Goal: Task Accomplishment & Management: Use online tool/utility

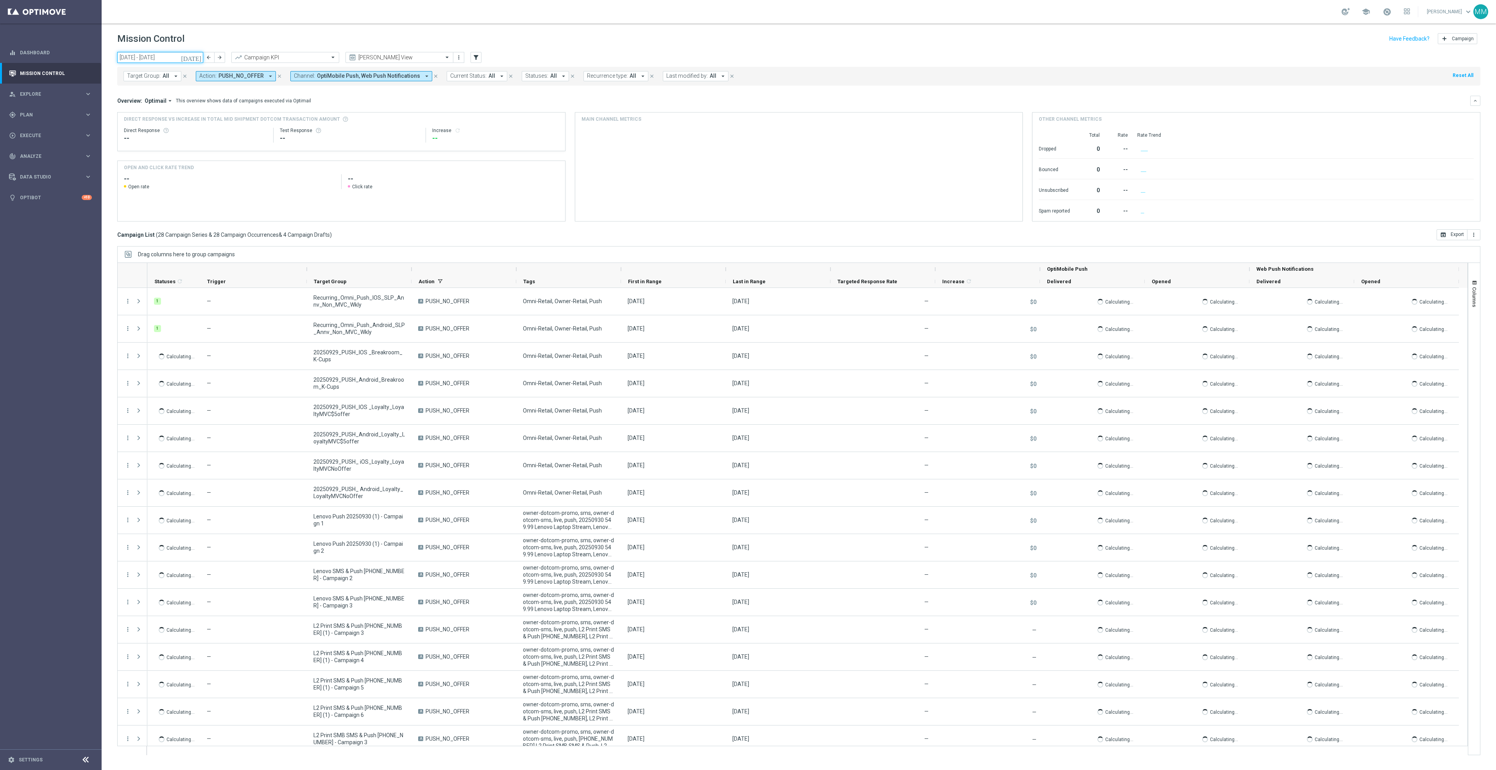
click at [172, 55] on input "29 Sep 2025 - 05 Oct 2025" at bounding box center [160, 57] width 86 height 11
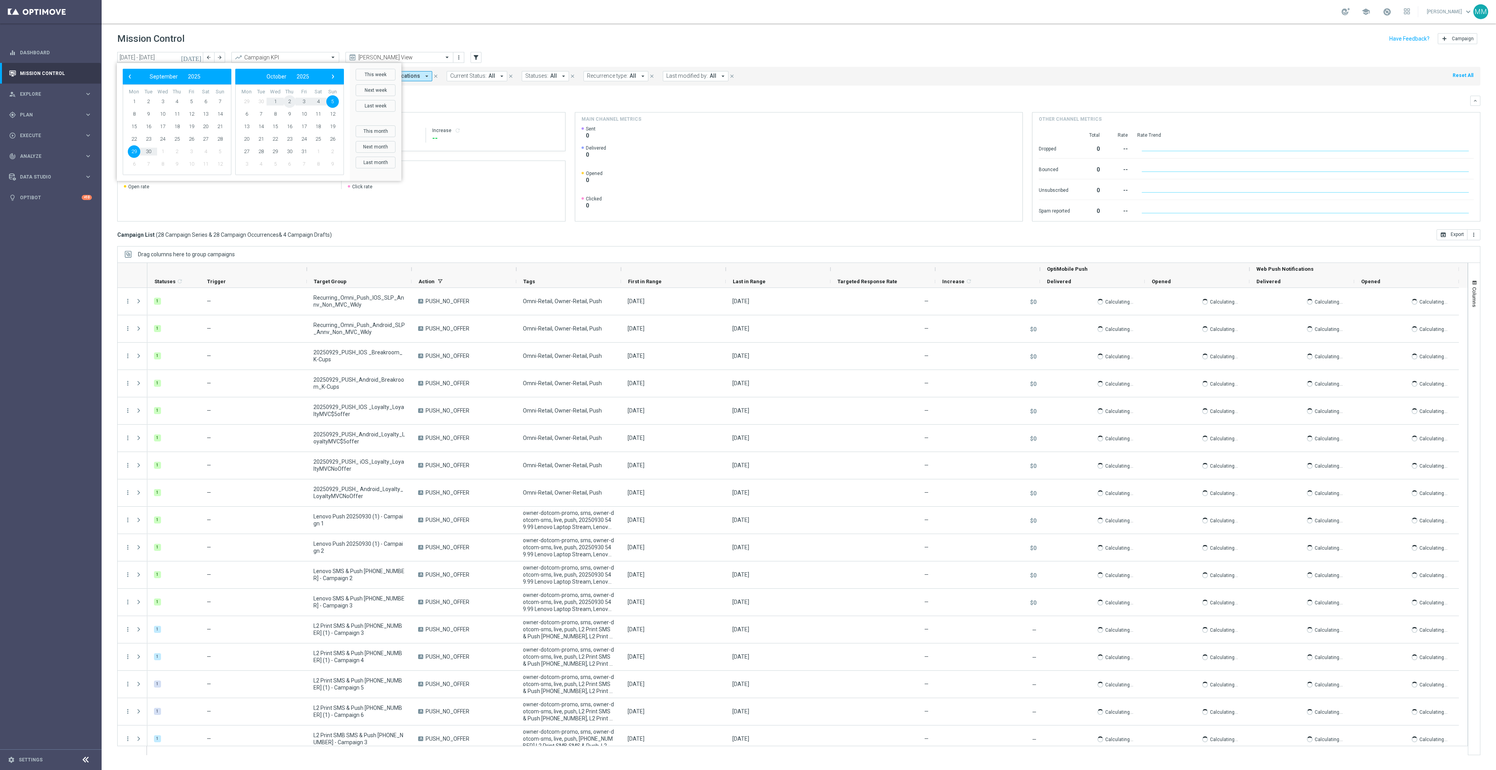
click at [288, 102] on span "2" at bounding box center [289, 101] width 13 height 13
click at [288, 102] on span "30" at bounding box center [289, 101] width 13 height 13
click at [177, 99] on span "2" at bounding box center [177, 101] width 13 height 13
type input "02 Oct 2025 - 02 Oct 2025"
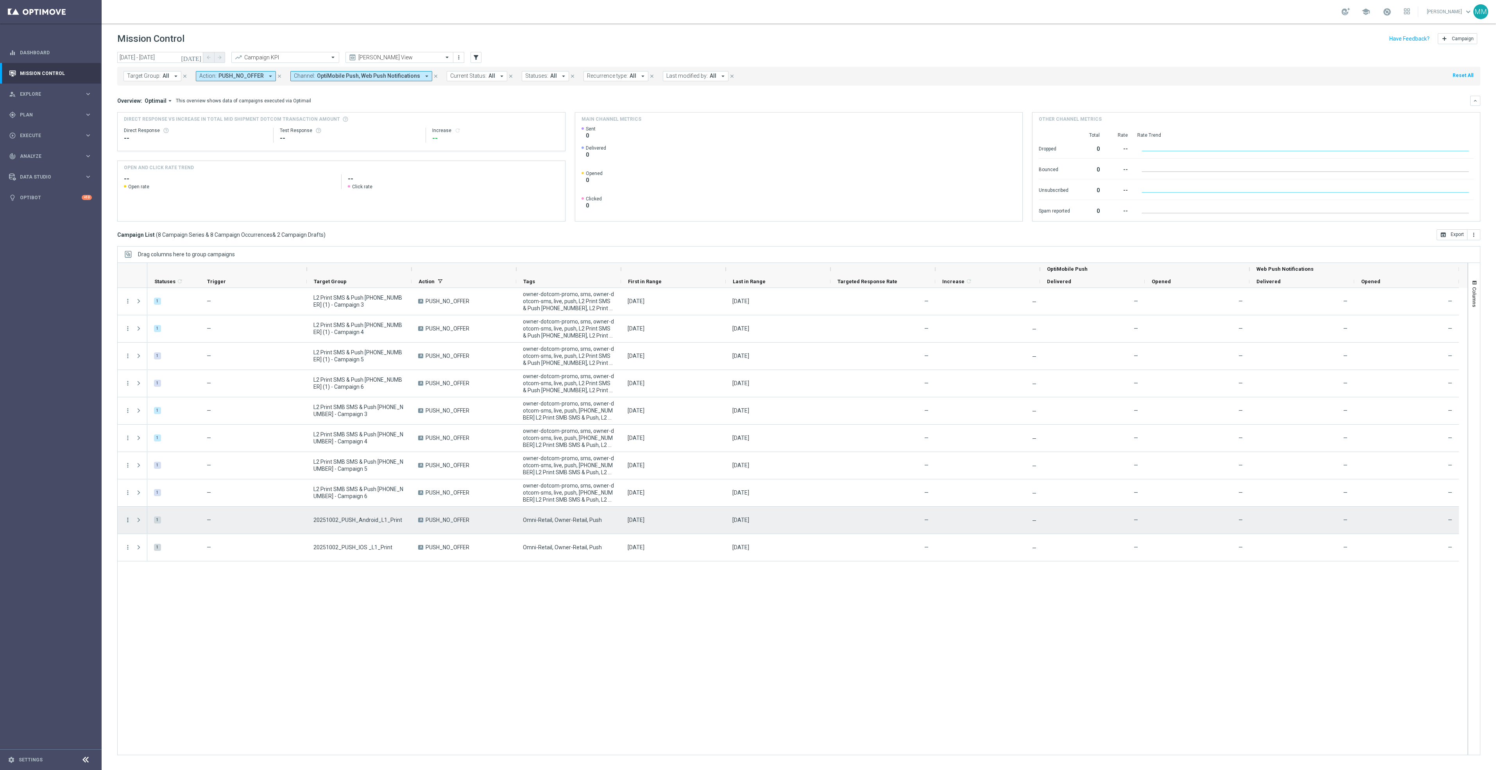
click at [127, 520] on icon "more_vert" at bounding box center [127, 519] width 7 height 7
click at [147, 563] on span "Delete" at bounding box center [150, 561] width 14 height 5
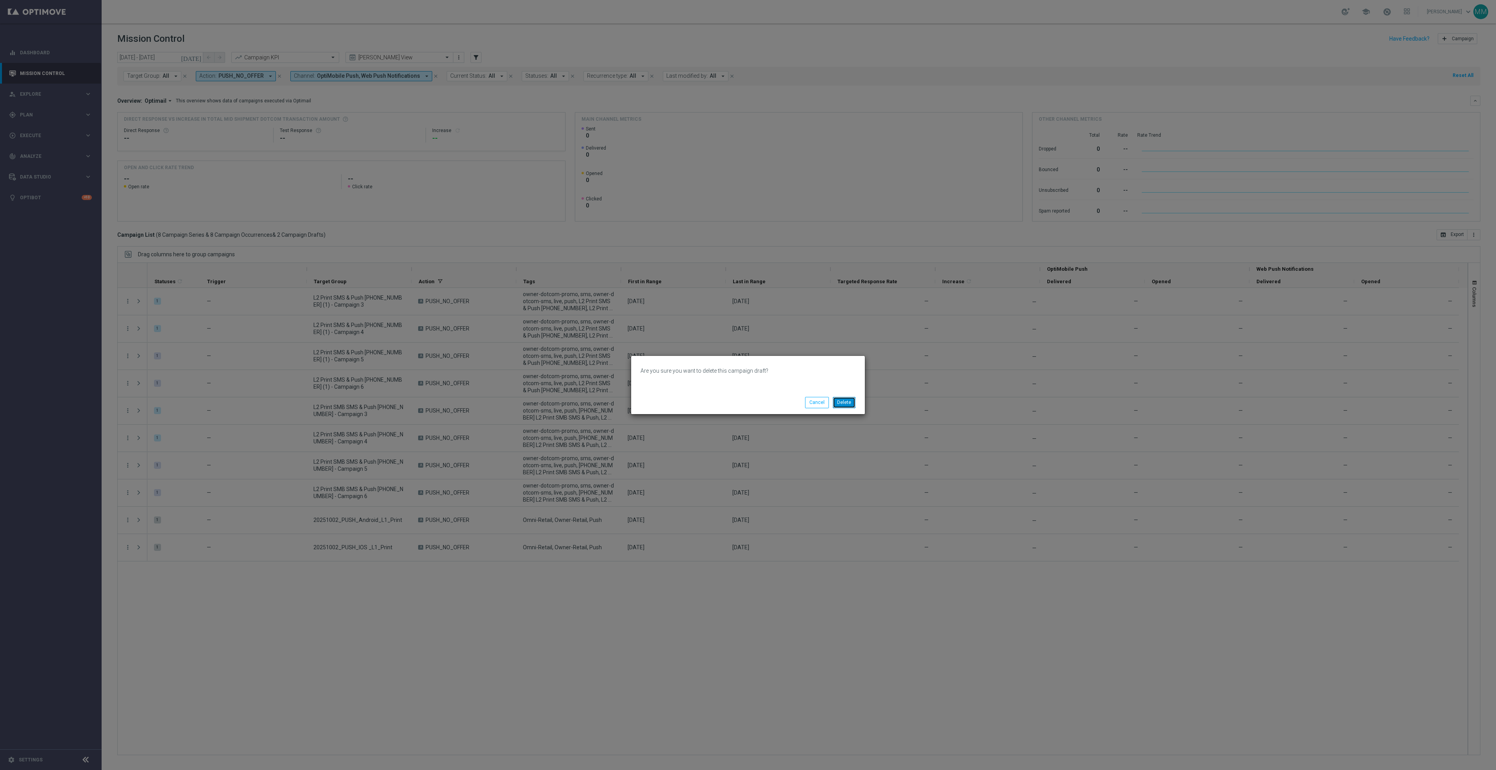
click at [836, 408] on button "Delete" at bounding box center [844, 402] width 23 height 11
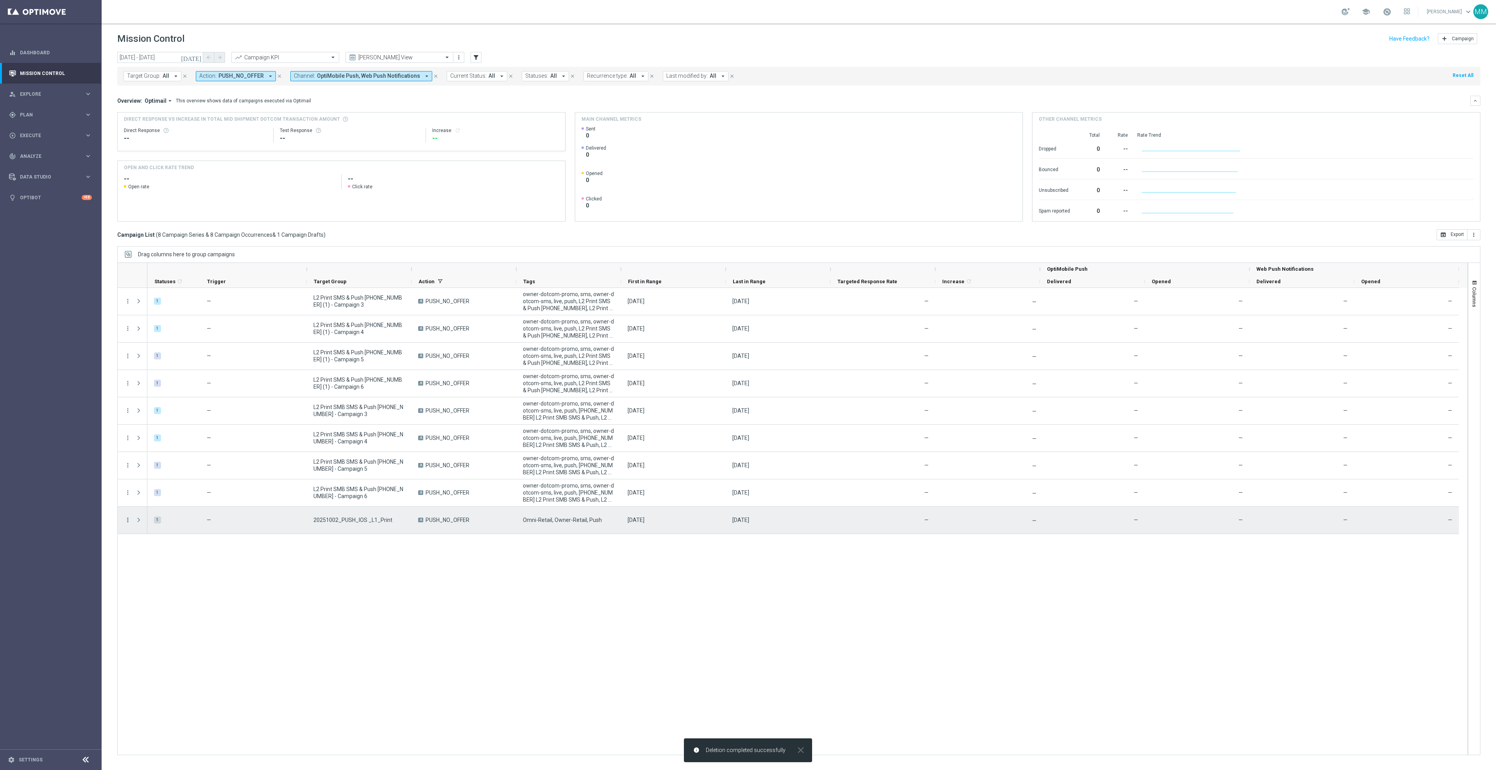
click at [129, 520] on icon "more_vert" at bounding box center [127, 519] width 7 height 7
click at [154, 561] on span "Delete" at bounding box center [150, 561] width 14 height 5
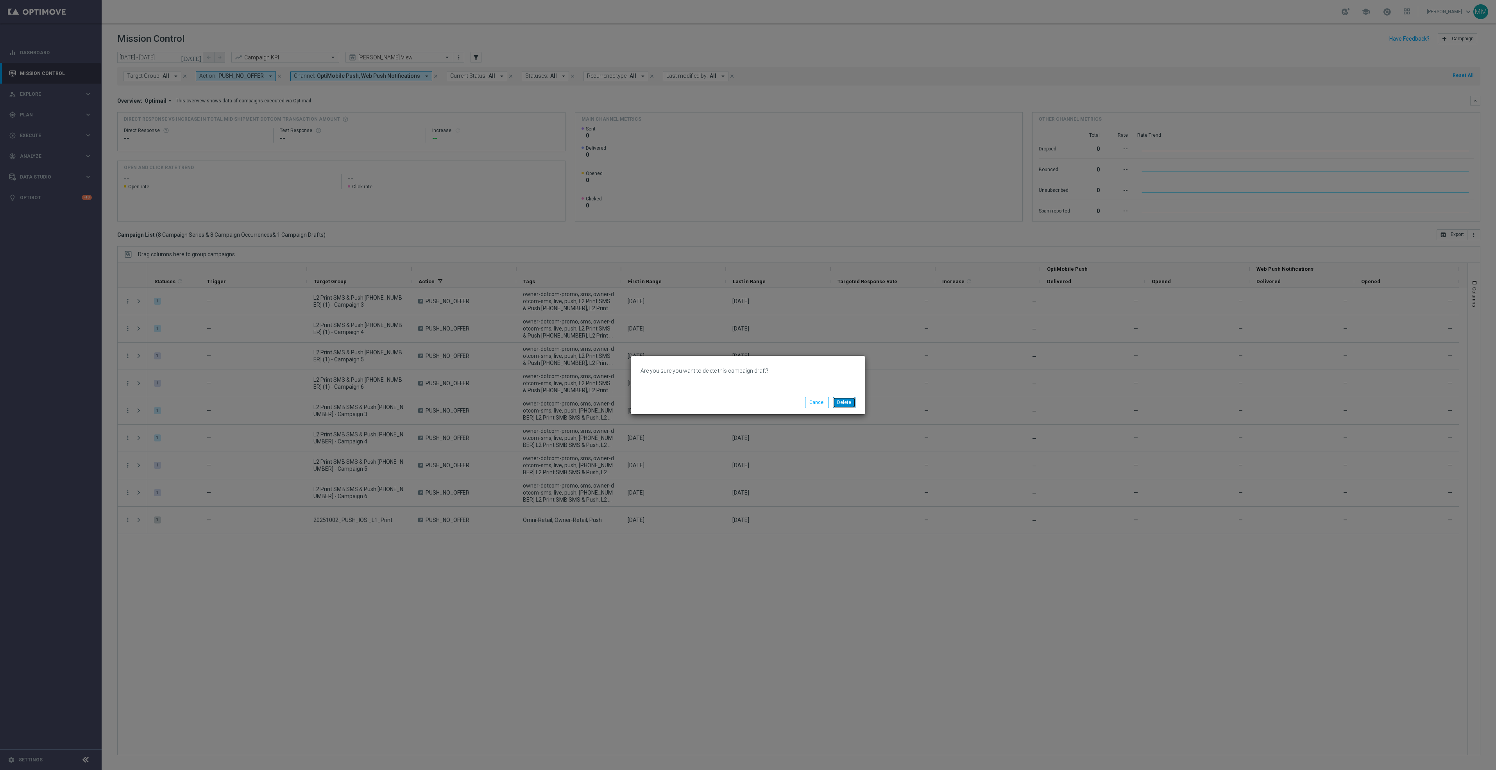
click at [838, 399] on button "Delete" at bounding box center [844, 402] width 23 height 11
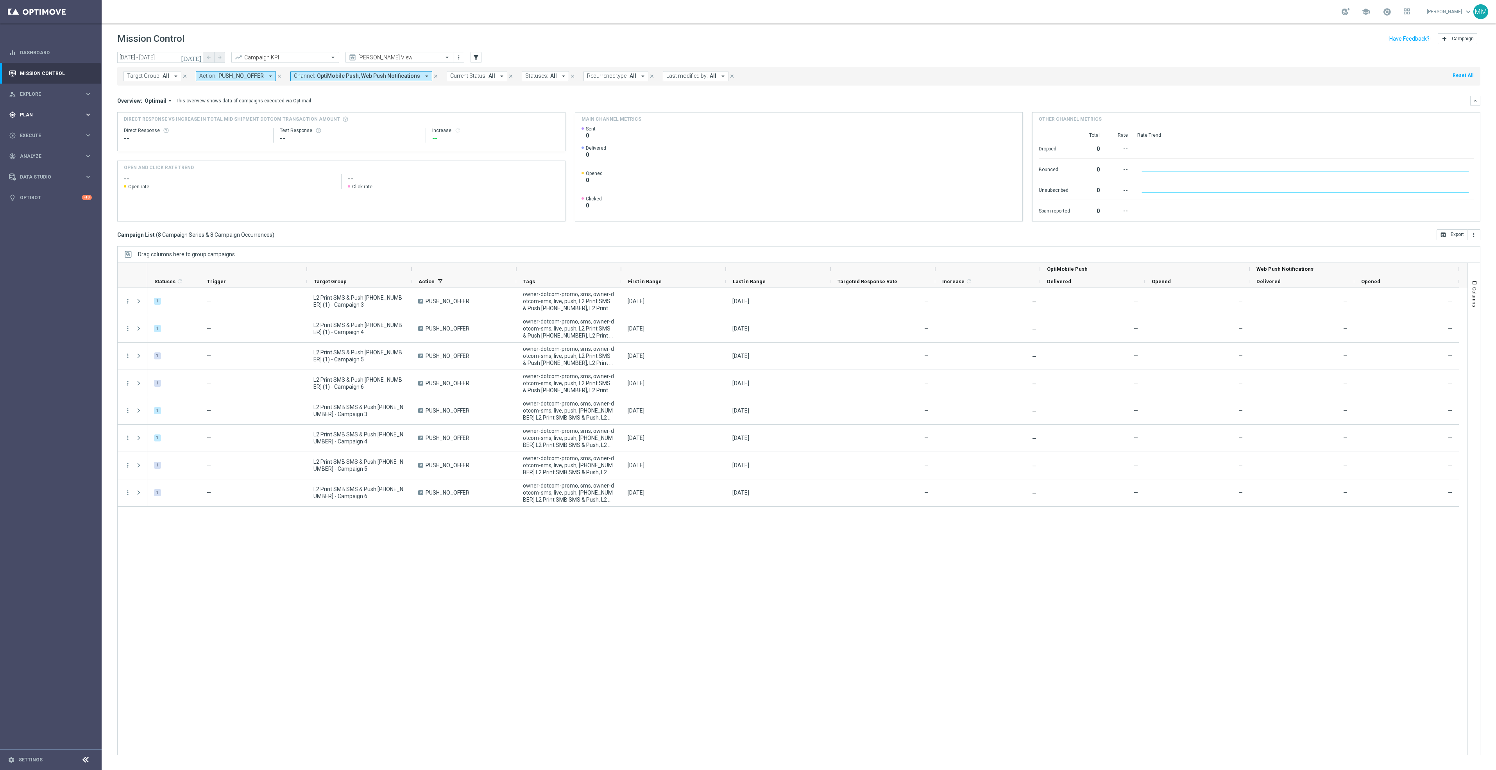
click at [38, 116] on span "Plan" at bounding box center [52, 115] width 64 height 5
click at [33, 155] on span "Templates" at bounding box center [49, 154] width 56 height 5
click at [34, 164] on link "Optimail" at bounding box center [52, 166] width 57 height 6
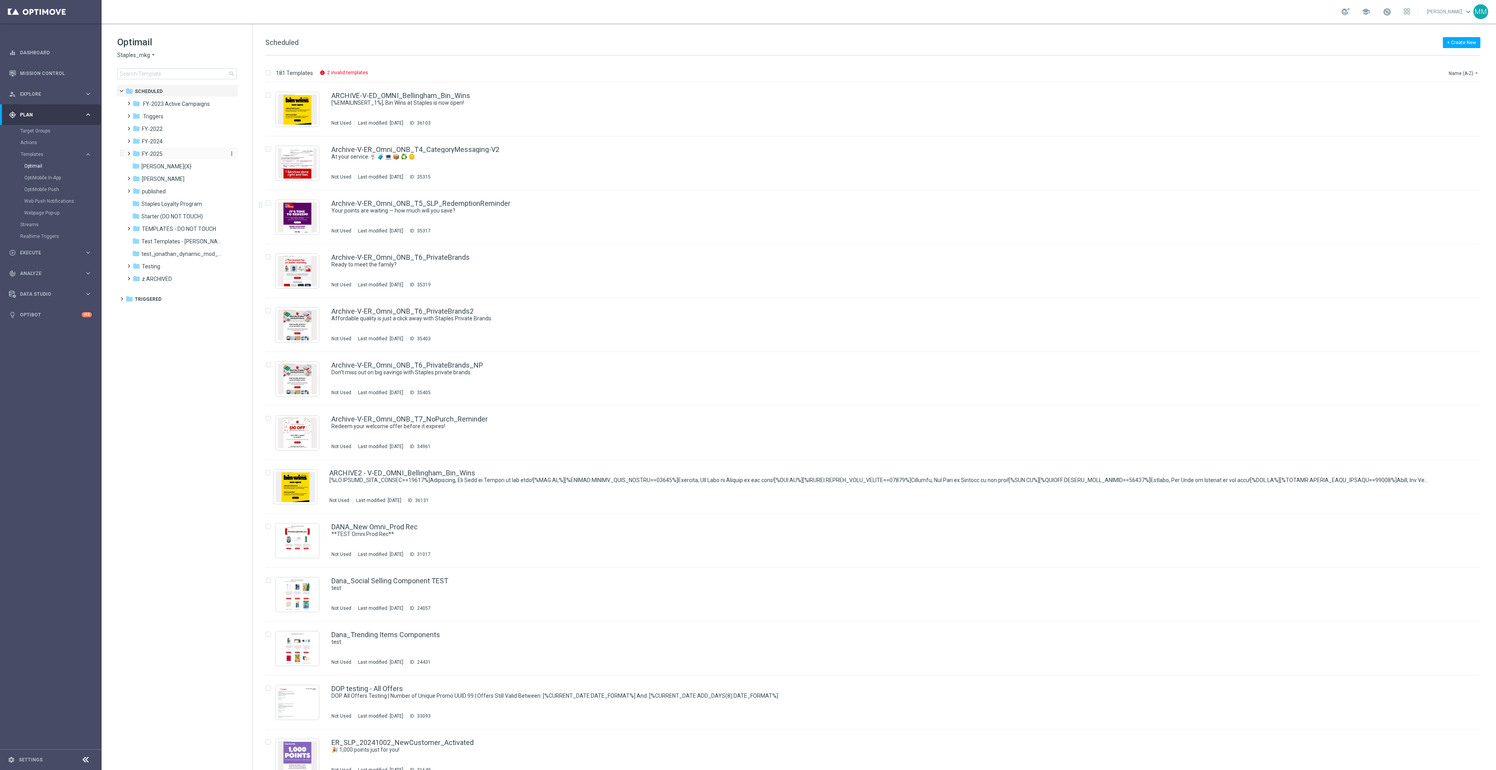
click at [170, 153] on div "folder FY-2025" at bounding box center [177, 154] width 90 height 9
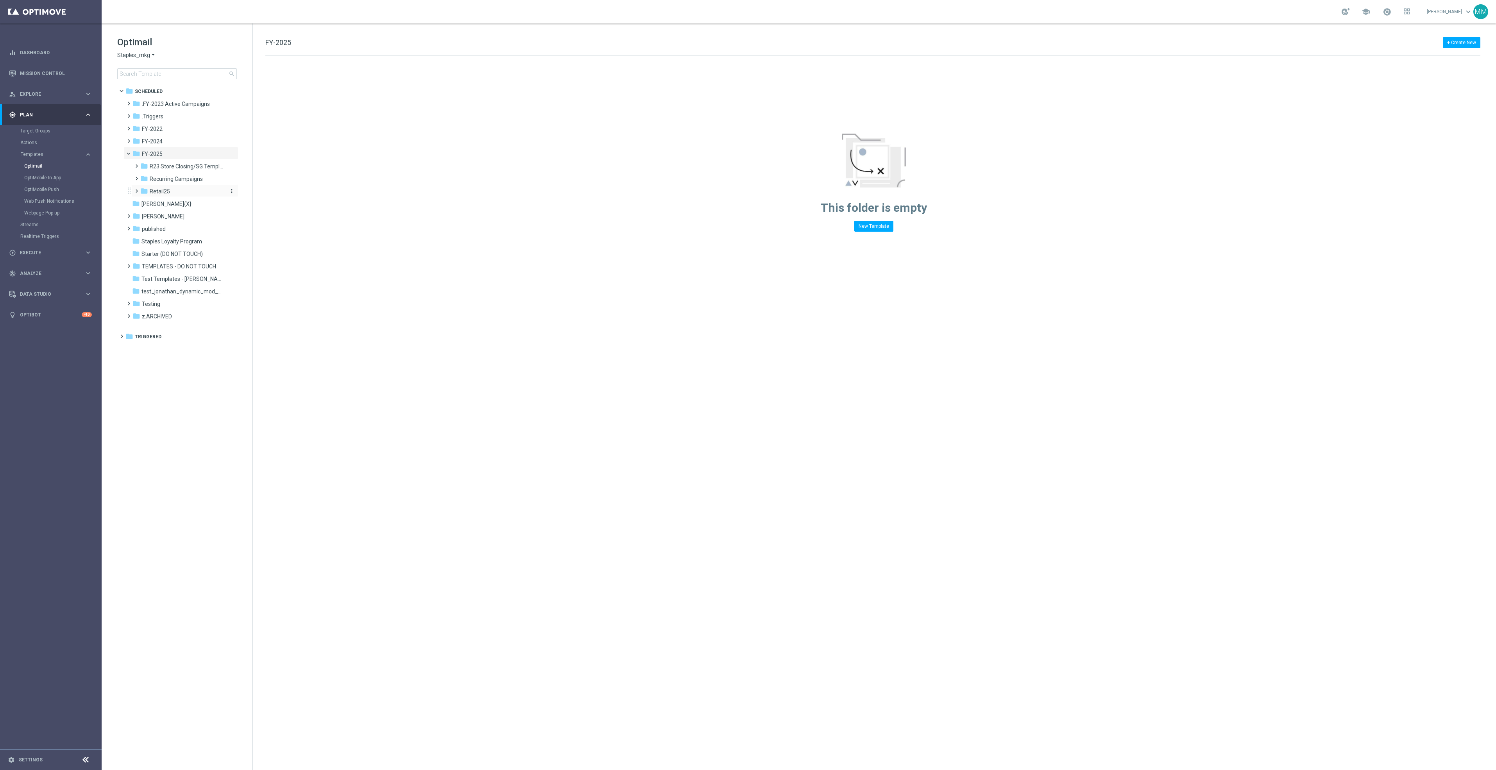
click at [183, 188] on div "folder Retail25" at bounding box center [181, 191] width 83 height 9
click at [187, 312] on div "folder Oct 25 R" at bounding box center [186, 316] width 77 height 9
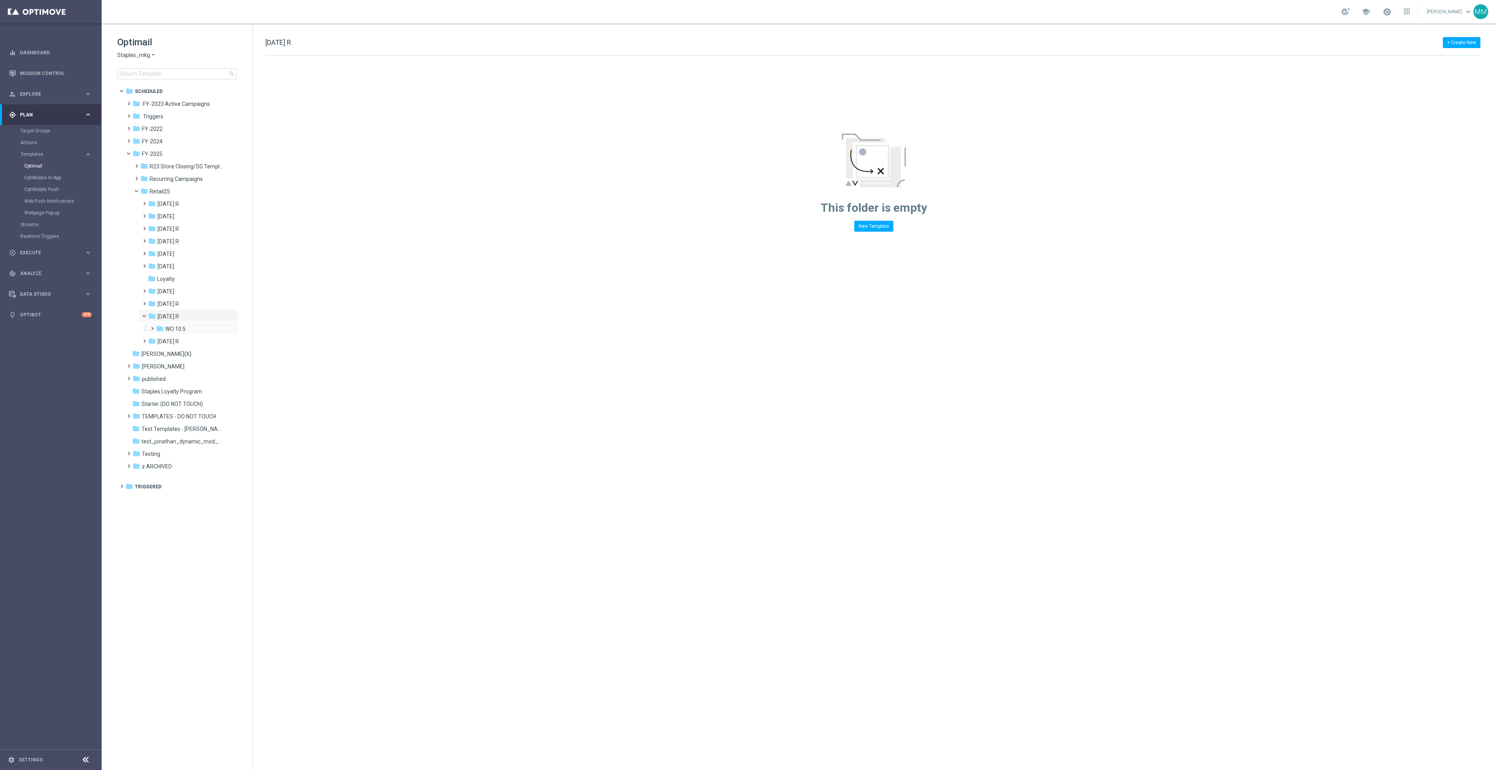
click at [188, 323] on div "folder WO 10.5 more_vert" at bounding box center [192, 328] width 91 height 13
click at [188, 332] on div "folder WO 10.5" at bounding box center [191, 329] width 70 height 9
click at [200, 356] on div "folder Tues 10.7" at bounding box center [195, 354] width 64 height 9
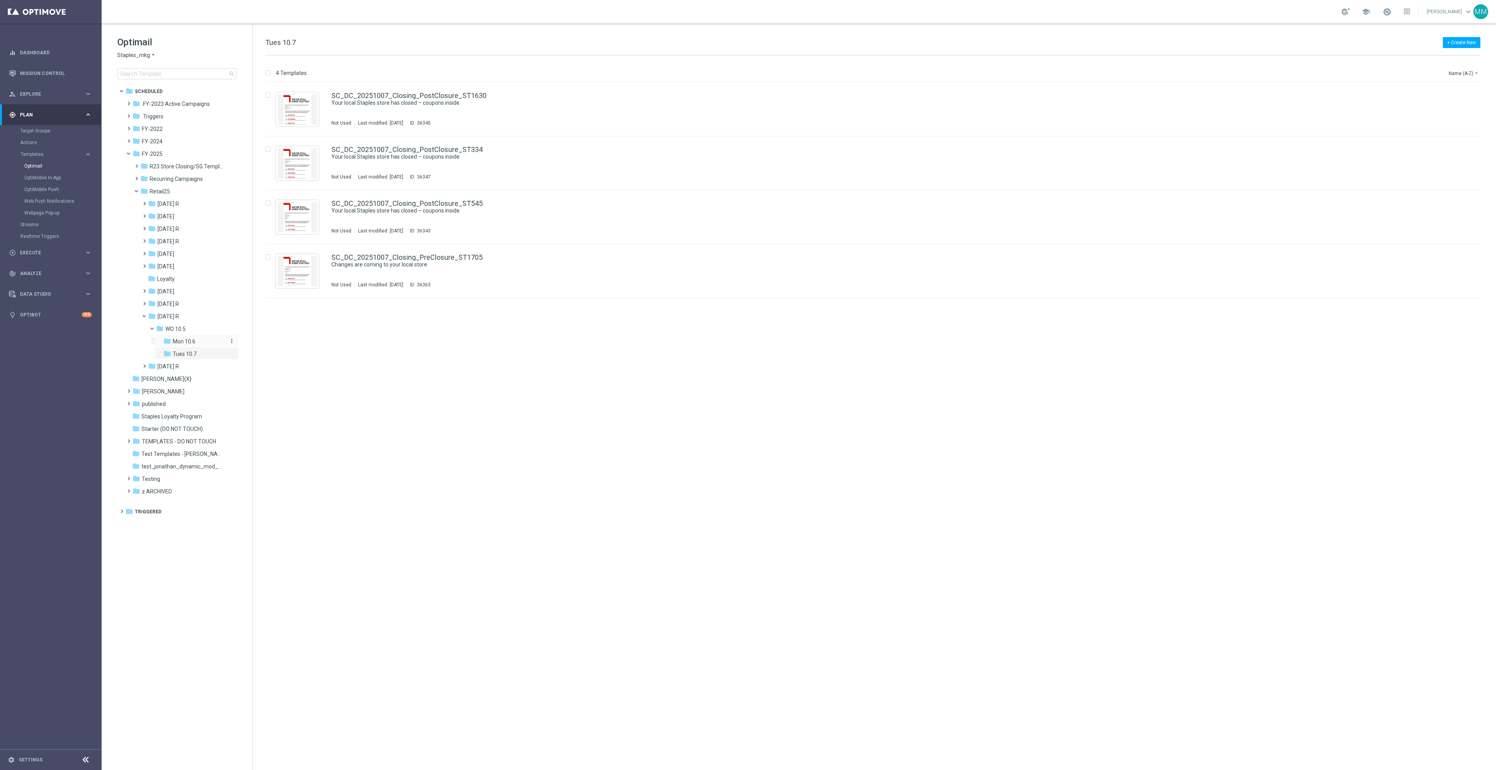
click at [200, 343] on div "folder Mon 10.6" at bounding box center [195, 341] width 64 height 9
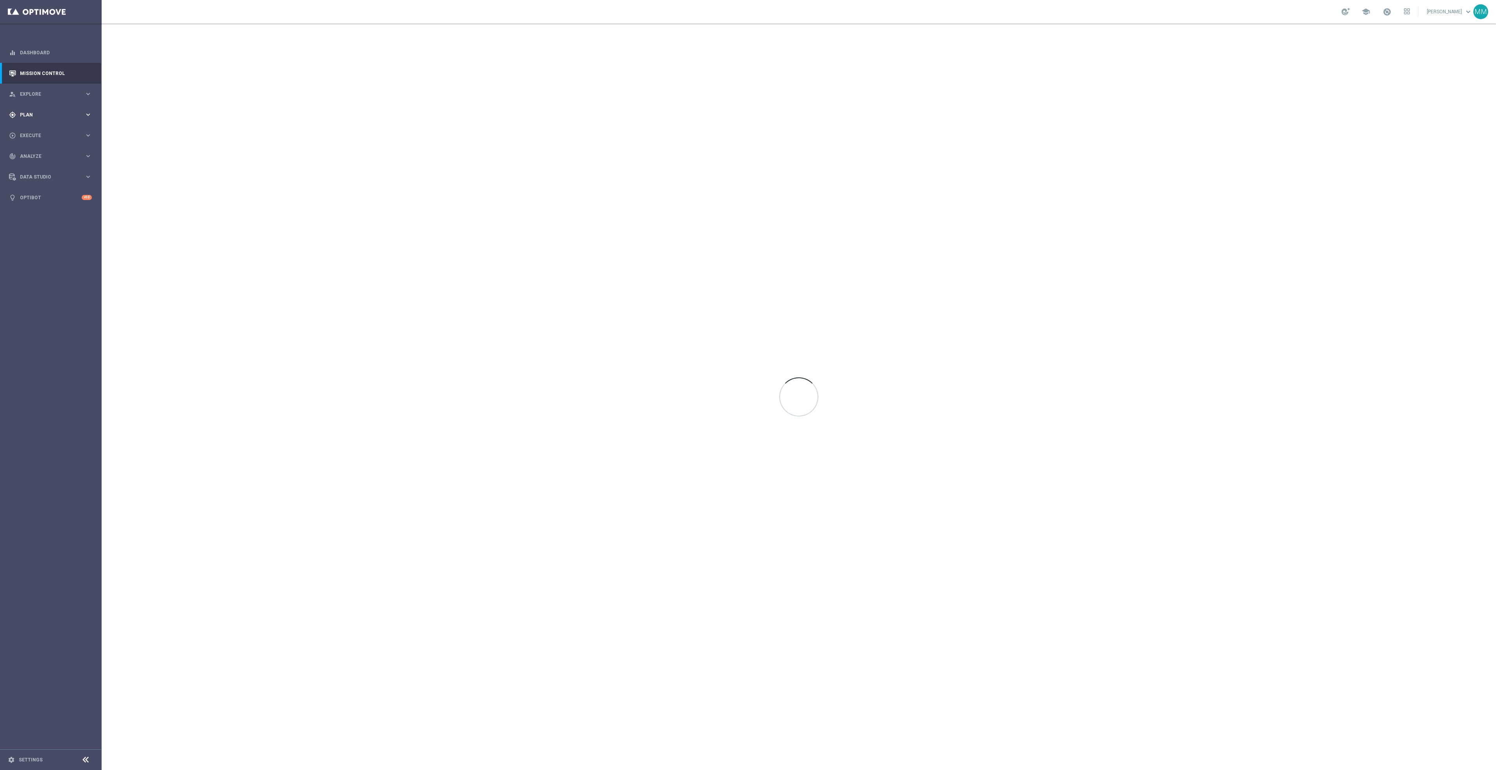
click at [65, 115] on span "Plan" at bounding box center [52, 115] width 64 height 5
click at [55, 151] on button "Templates keyboard_arrow_right" at bounding box center [56, 154] width 72 height 6
click at [52, 191] on link "OptiMobile Push" at bounding box center [52, 189] width 57 height 6
click at [39, 120] on div "gps_fixed Plan keyboard_arrow_right" at bounding box center [50, 114] width 101 height 21
click at [47, 157] on button "Templates keyboard_arrow_right" at bounding box center [56, 154] width 72 height 6
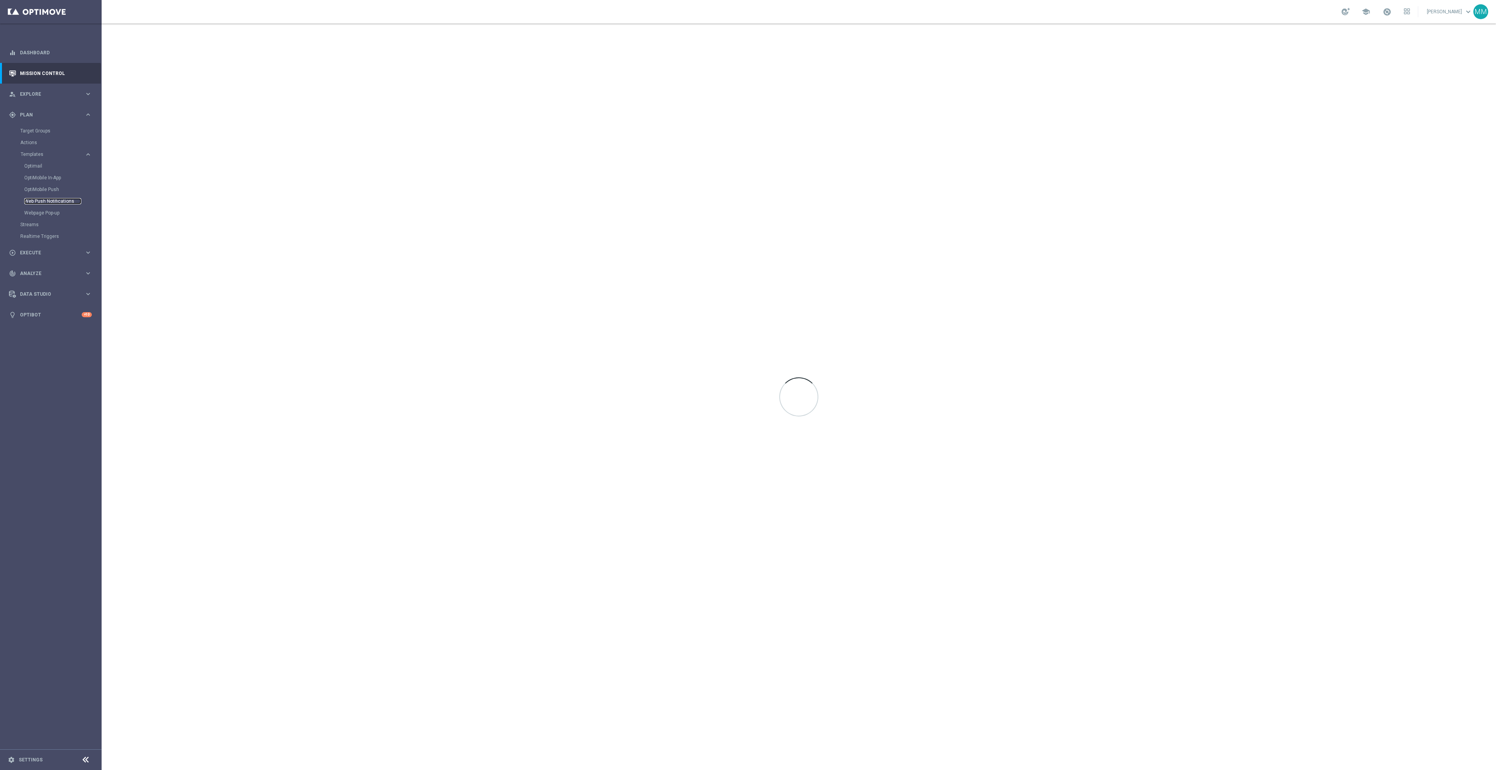
click at [52, 203] on link "Web Push Notifications" at bounding box center [52, 201] width 57 height 6
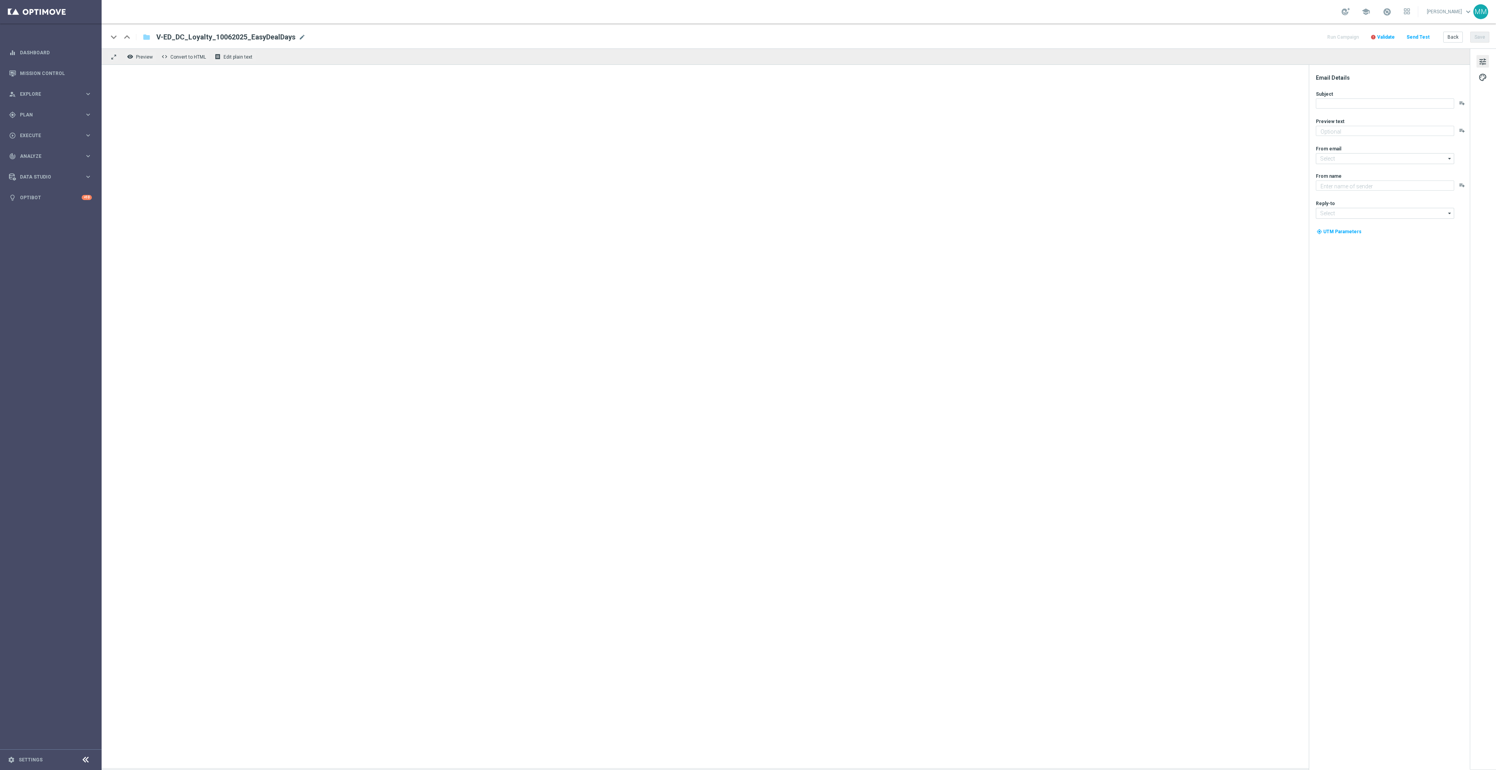
type textarea "7 days. 1,000+ products. Starting now!"
type input "[EMAIL_ADDRESS][DOMAIN_NAME]"
type textarea "Staples"
type input "[EMAIL_ADDRESS][DOMAIN_NAME]"
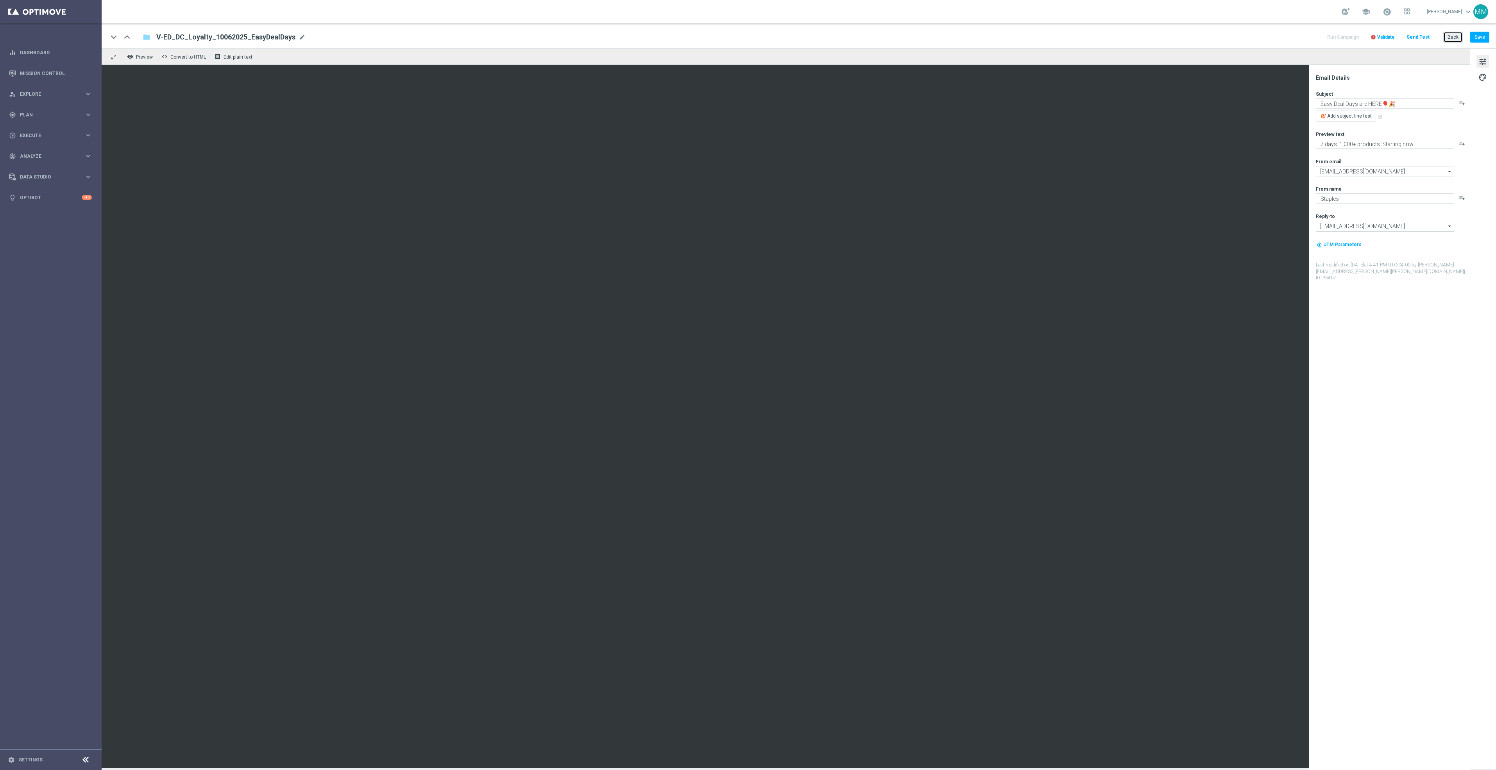
click at [1454, 36] on button "Back" at bounding box center [1453, 37] width 20 height 11
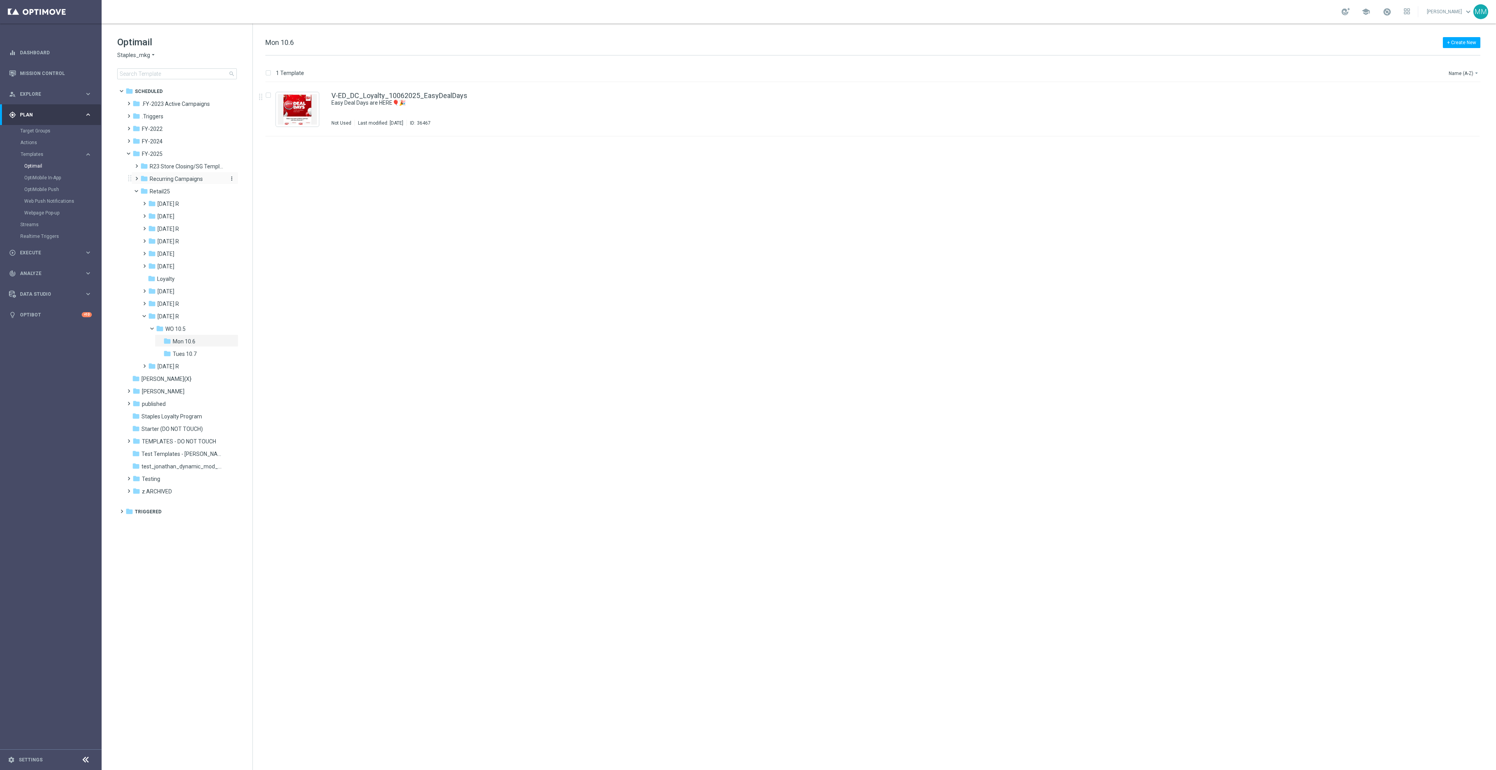
click at [178, 177] on span "Recurring Campaigns" at bounding box center [176, 178] width 53 height 7
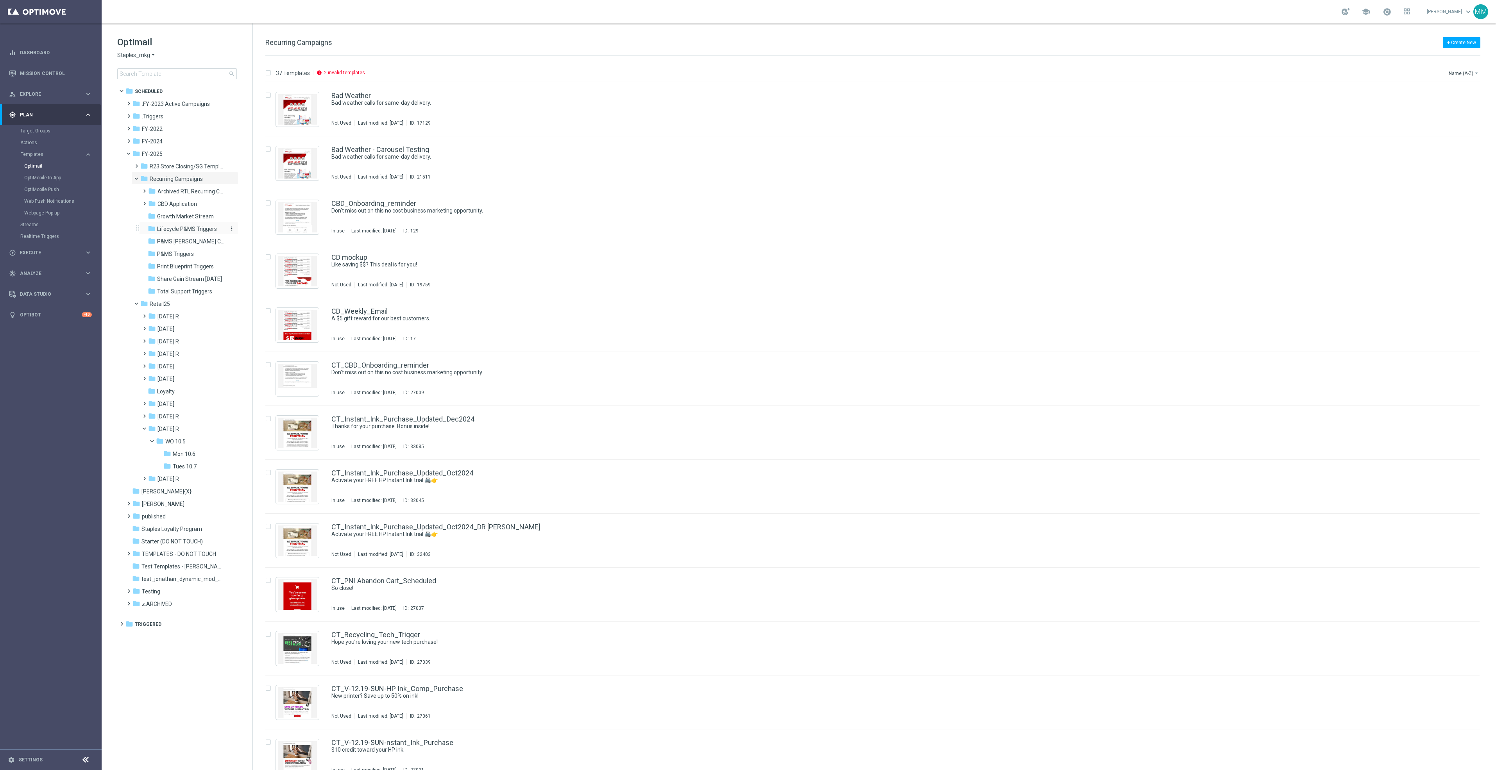
click at [207, 231] on span "Lifecycle P&MS Triggers" at bounding box center [187, 228] width 60 height 7
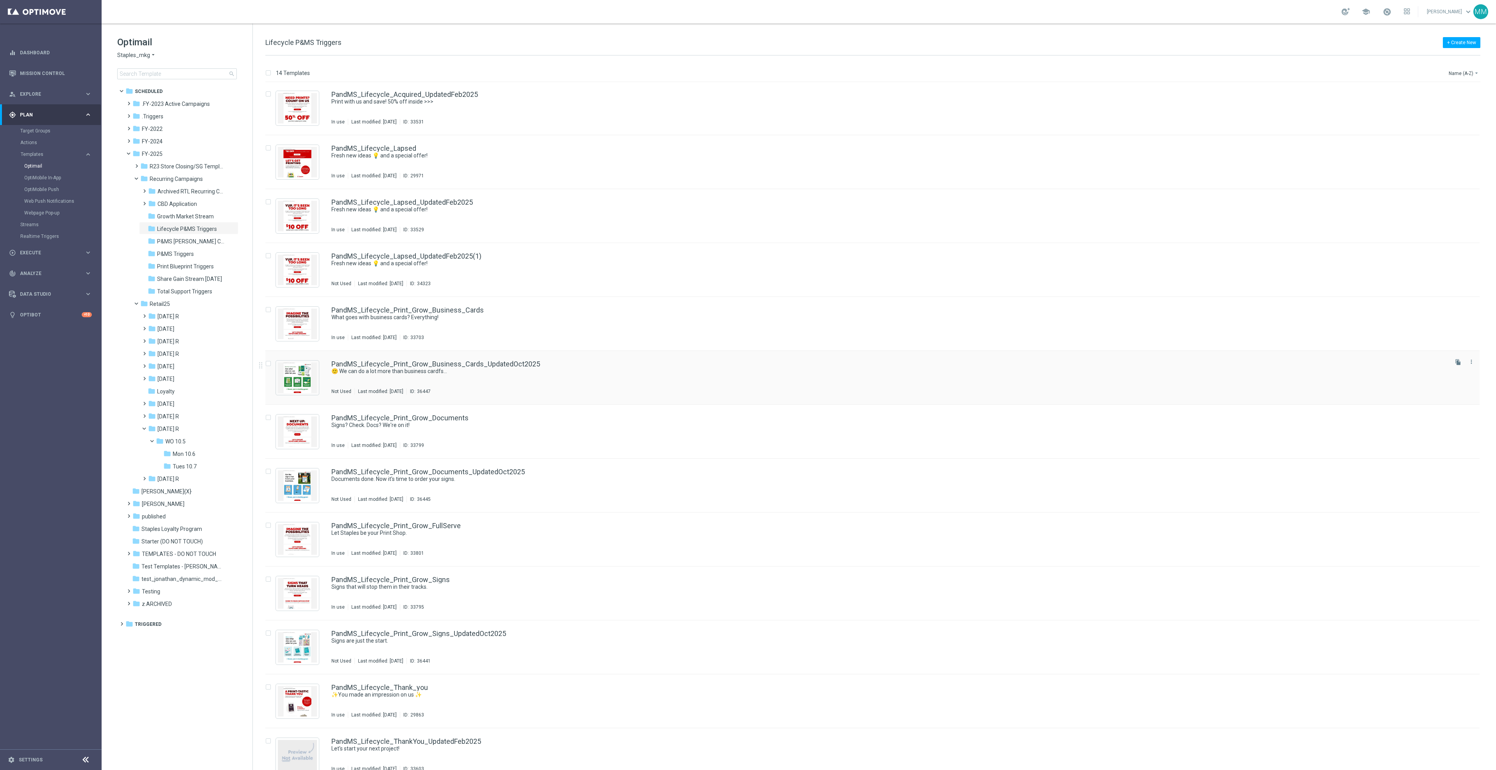
scroll to position [67, 0]
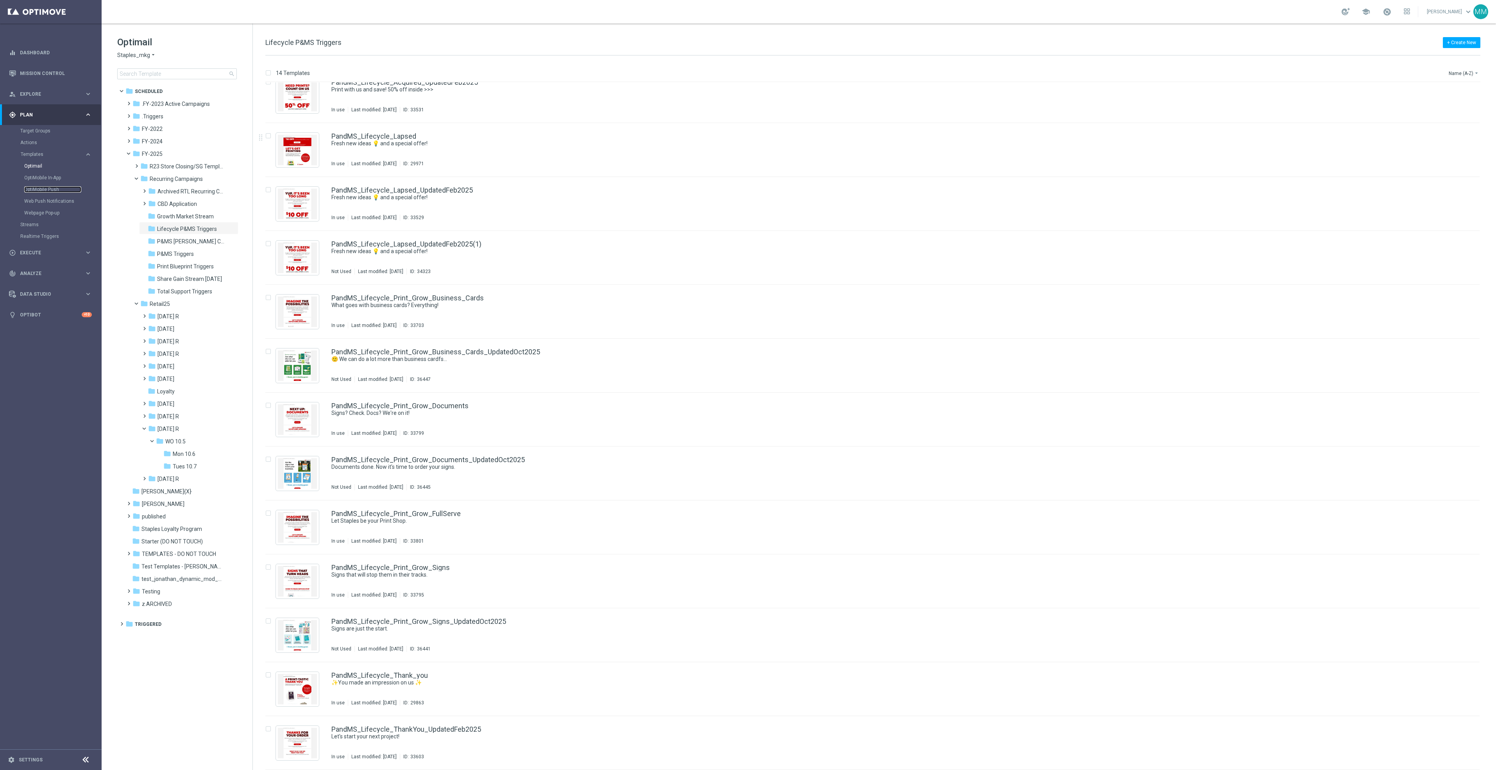
drag, startPoint x: 48, startPoint y: 186, endPoint x: 34, endPoint y: 32, distance: 155.0
click at [48, 186] on link "OptiMobile Push" at bounding box center [52, 189] width 57 height 6
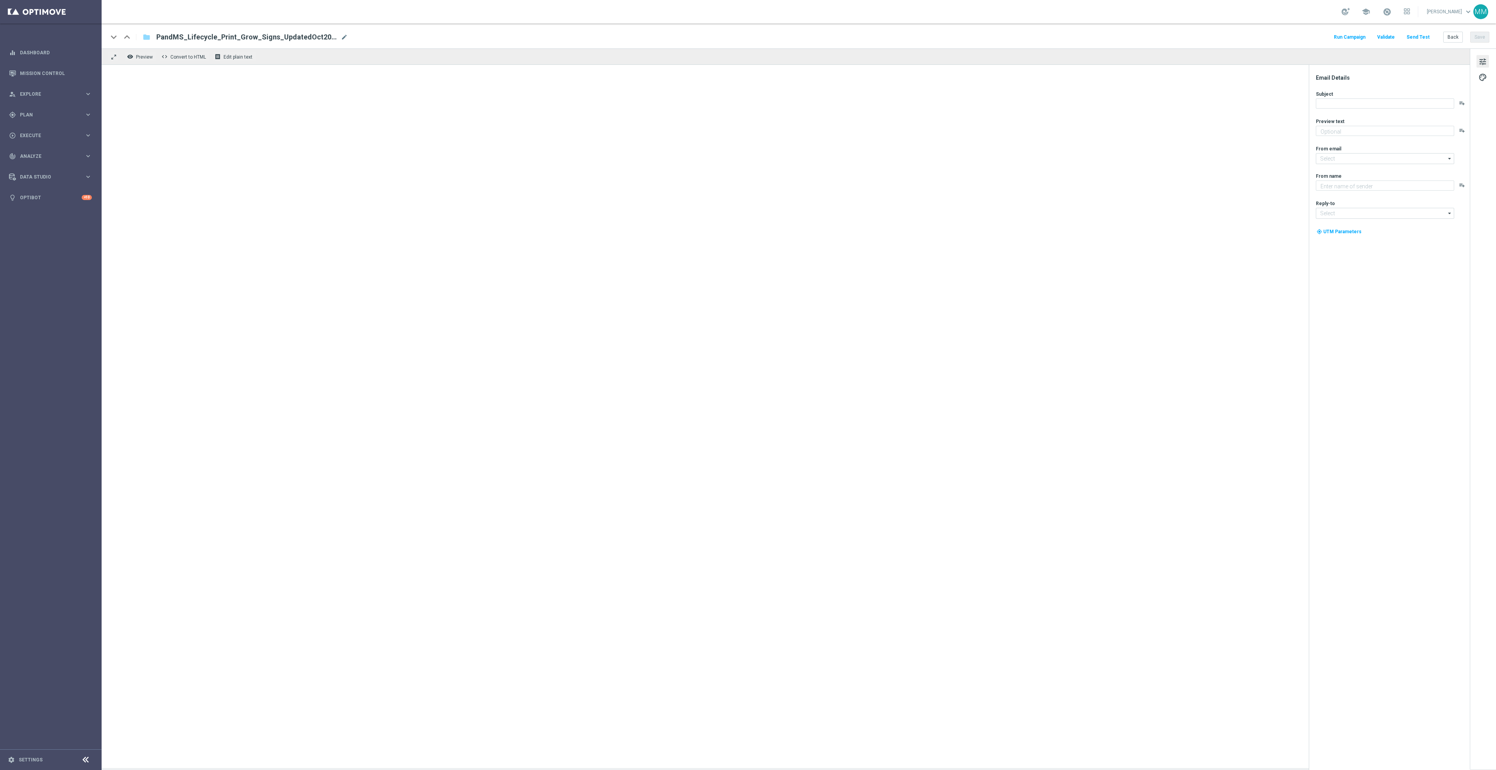
type textarea "Boost your reach with postcards, brochures and more."
type input "[EMAIL_ADDRESS][DOMAIN_NAME]"
type textarea "Staples"
type input "[EMAIL_ADDRESS][DOMAIN_NAME]"
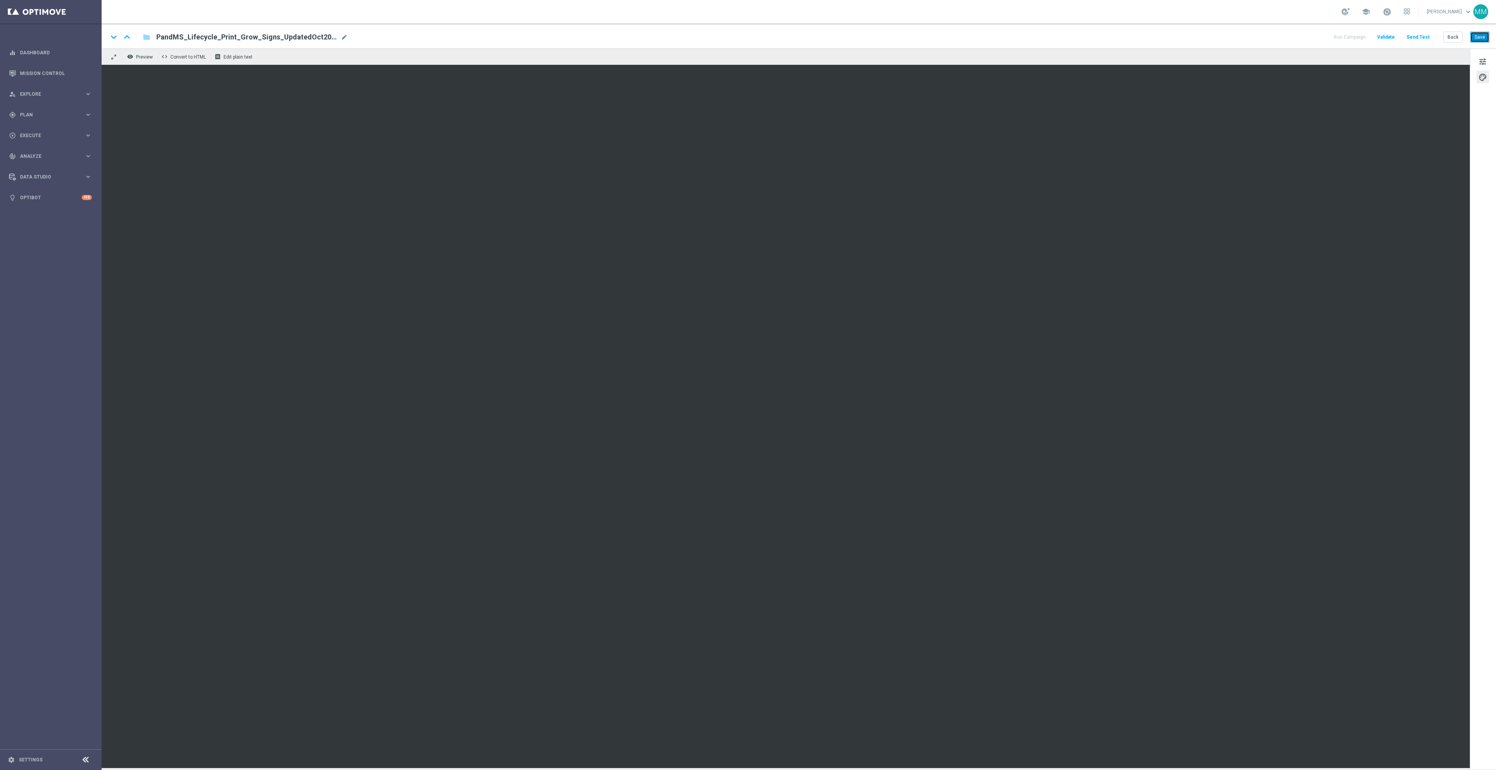
click at [1477, 39] on button "Save" at bounding box center [1479, 37] width 19 height 11
click at [1492, 40] on div "keyboard_arrow_down keyboard_arrow_up folder PandMS_Lifecycle_Print_Grow_Signs_…" at bounding box center [799, 35] width 1394 height 25
click at [1485, 38] on button "Save" at bounding box center [1479, 37] width 19 height 11
click at [1423, 36] on button "Send Test" at bounding box center [1417, 37] width 25 height 11
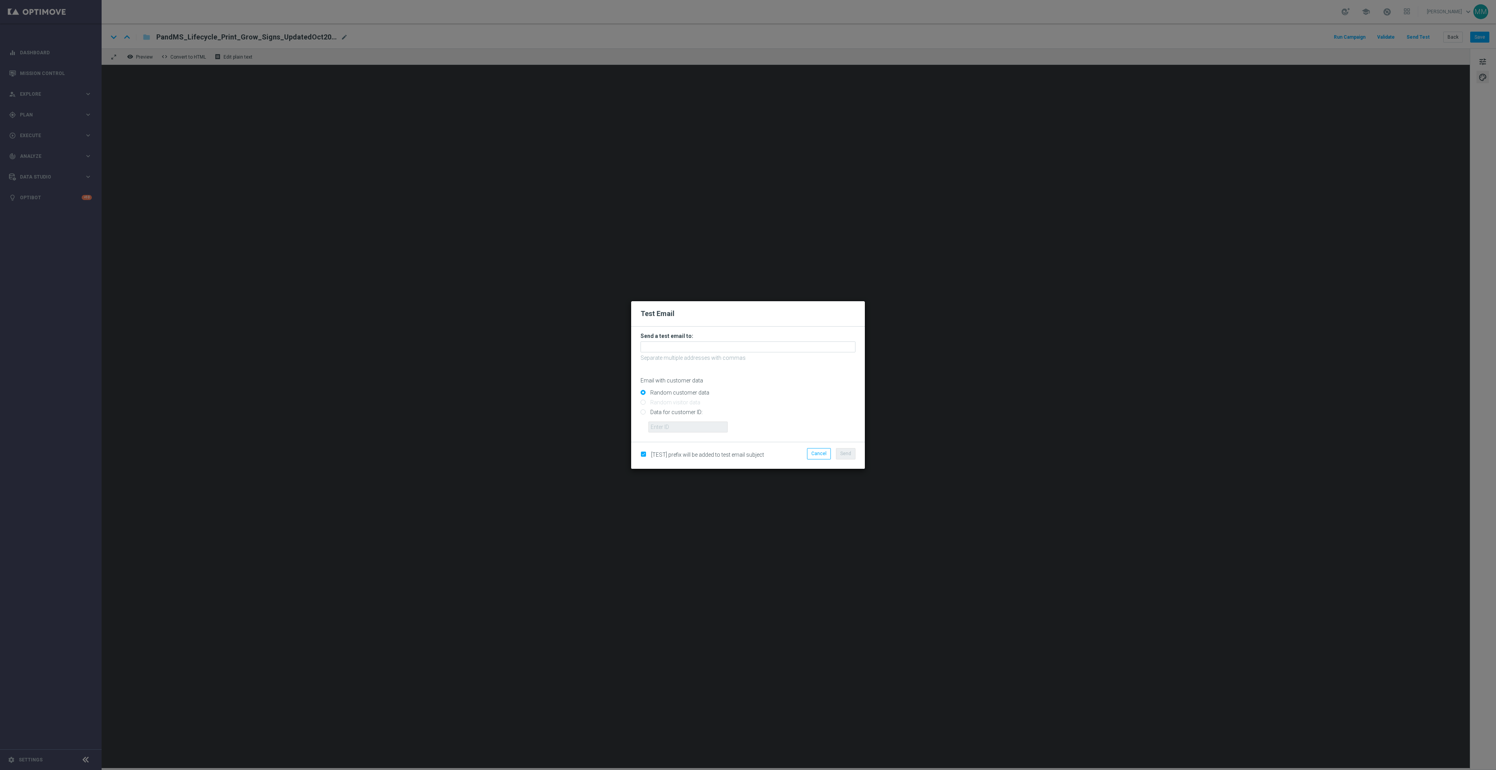
click at [721, 352] on form "Send a test email to: Separate multiple addresses with commas Email with custom…" at bounding box center [747, 382] width 215 height 100
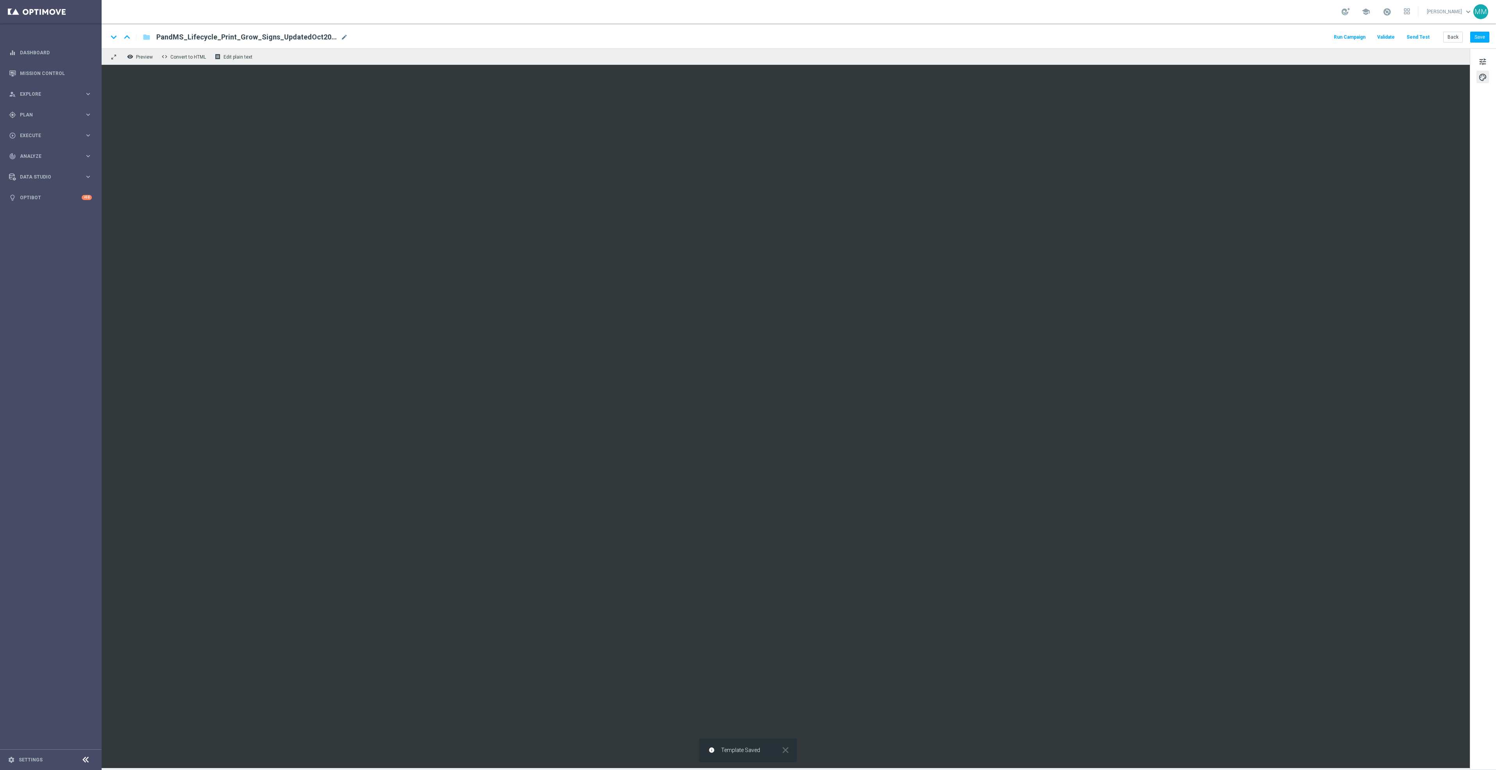
click at [1422, 32] on button "Send Test" at bounding box center [1417, 37] width 25 height 11
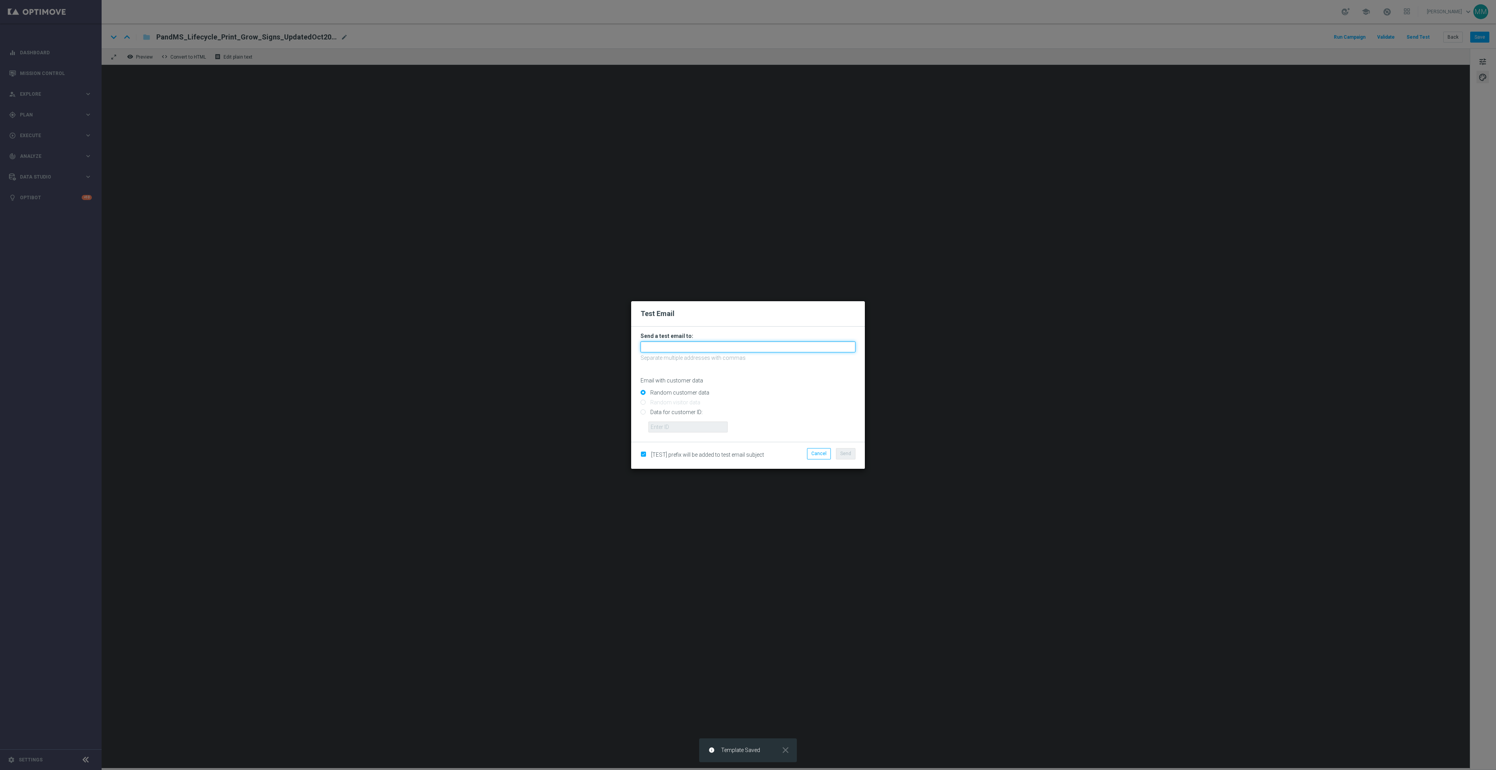
click at [706, 343] on input "text" at bounding box center [747, 346] width 215 height 11
paste input "[EMAIL_ADDRESS][DOMAIN_NAME]"
type input "[EMAIL_ADDRESS][DOMAIN_NAME]"
click at [857, 458] on div "Cancel Send" at bounding box center [823, 455] width 75 height 14
click at [852, 456] on button "Send" at bounding box center [846, 453] width 20 height 11
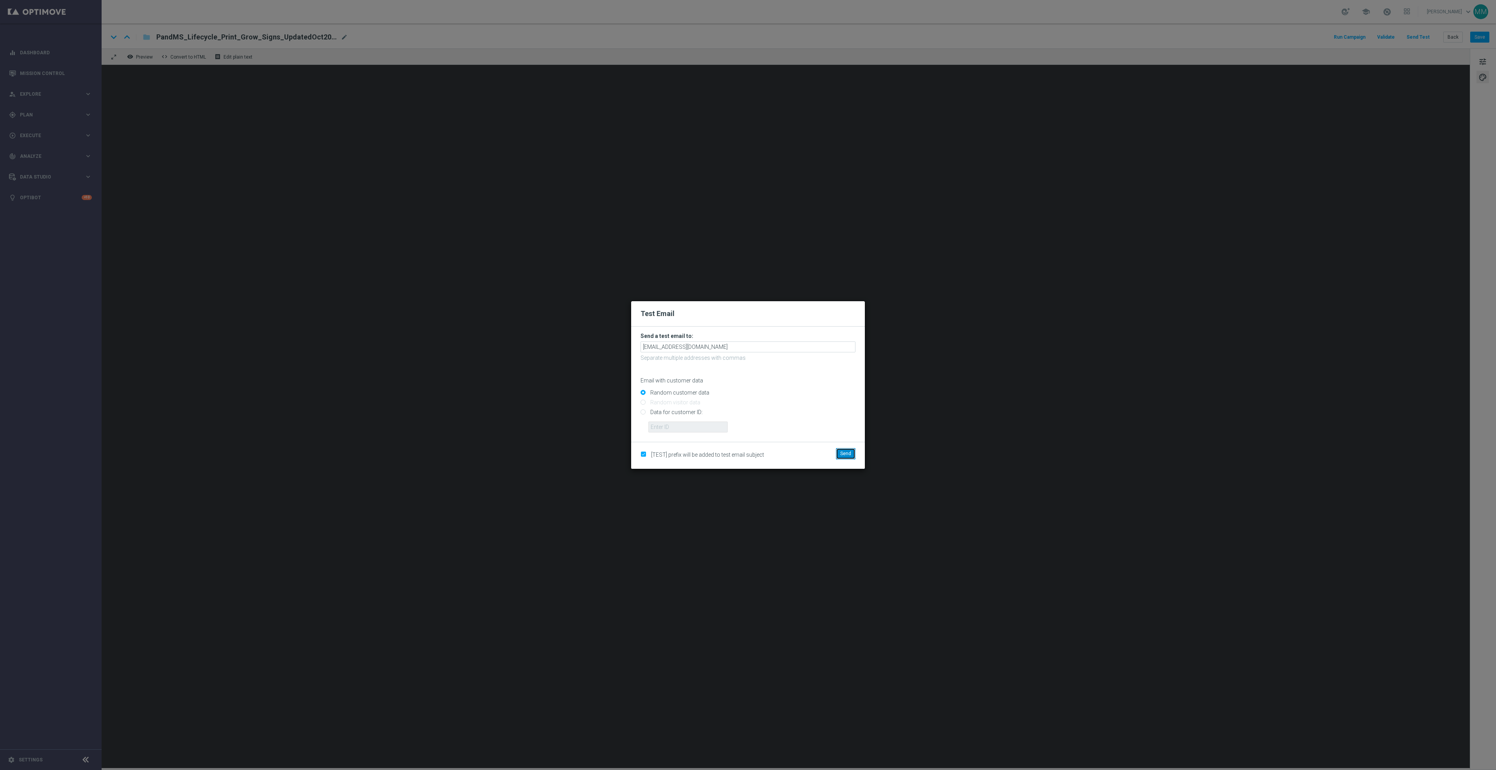
click at [845, 451] on span "Send" at bounding box center [845, 453] width 11 height 5
click at [842, 457] on button "Send" at bounding box center [846, 453] width 20 height 11
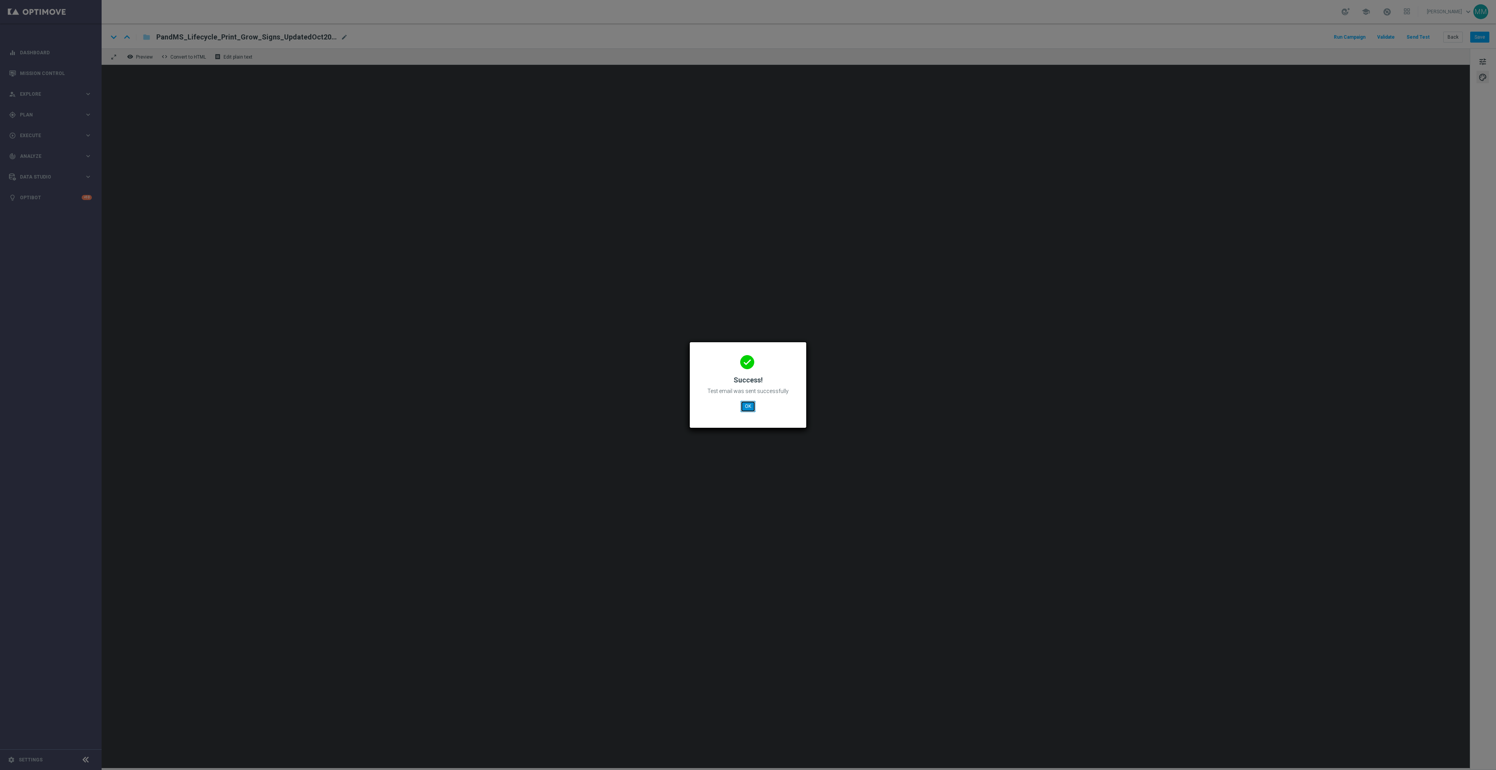
click at [741, 405] on button "OK" at bounding box center [747, 406] width 15 height 11
click at [744, 406] on button "OK" at bounding box center [747, 406] width 15 height 11
click at [746, 400] on div "done Success! Test email was sent successfully OK" at bounding box center [748, 384] width 98 height 68
click at [748, 406] on button "OK" at bounding box center [747, 406] width 15 height 11
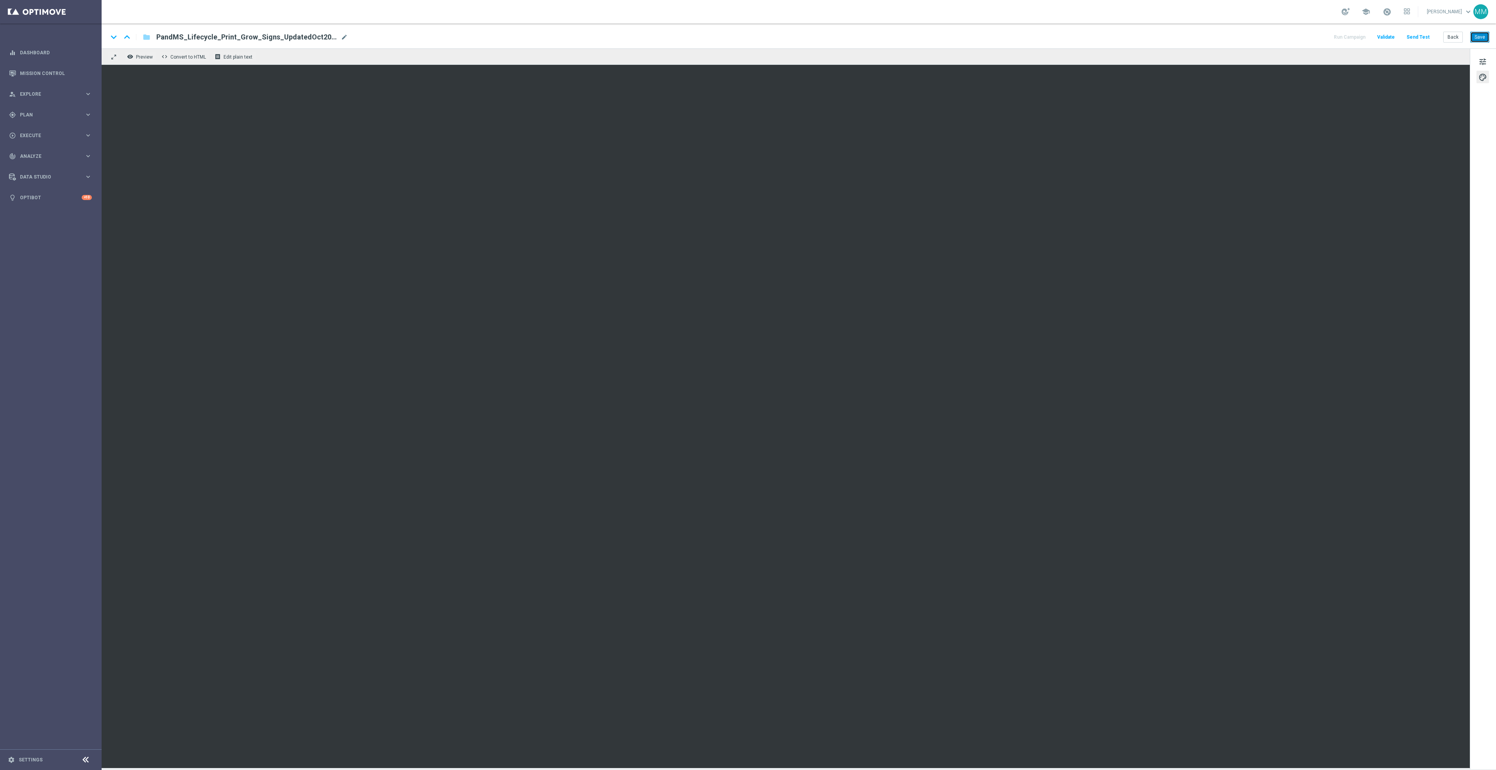
click at [1478, 34] on button "Save" at bounding box center [1479, 37] width 19 height 11
click at [1485, 36] on button "Save" at bounding box center [1479, 37] width 19 height 11
click at [1479, 36] on button "Save" at bounding box center [1479, 37] width 19 height 11
click at [1483, 36] on button "Save" at bounding box center [1479, 37] width 19 height 11
click at [1476, 36] on button "Save" at bounding box center [1479, 37] width 19 height 11
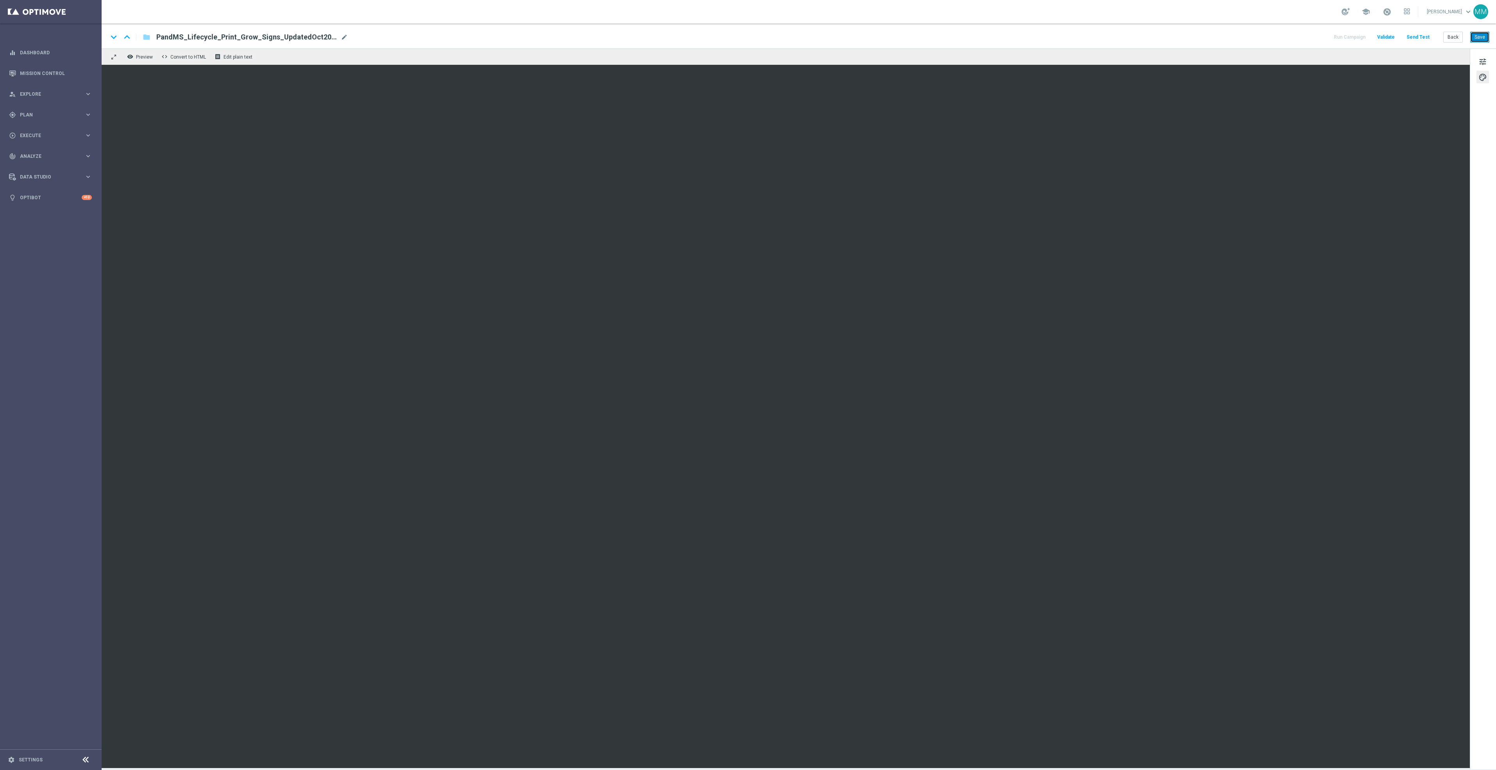
click at [1484, 34] on button "Save" at bounding box center [1479, 37] width 19 height 11
click at [1478, 34] on button "Save" at bounding box center [1479, 37] width 19 height 11
click at [1483, 36] on button "Save" at bounding box center [1479, 37] width 19 height 11
click at [1477, 34] on button "Save" at bounding box center [1479, 37] width 19 height 11
click at [1422, 39] on button "Send Test" at bounding box center [1417, 37] width 25 height 11
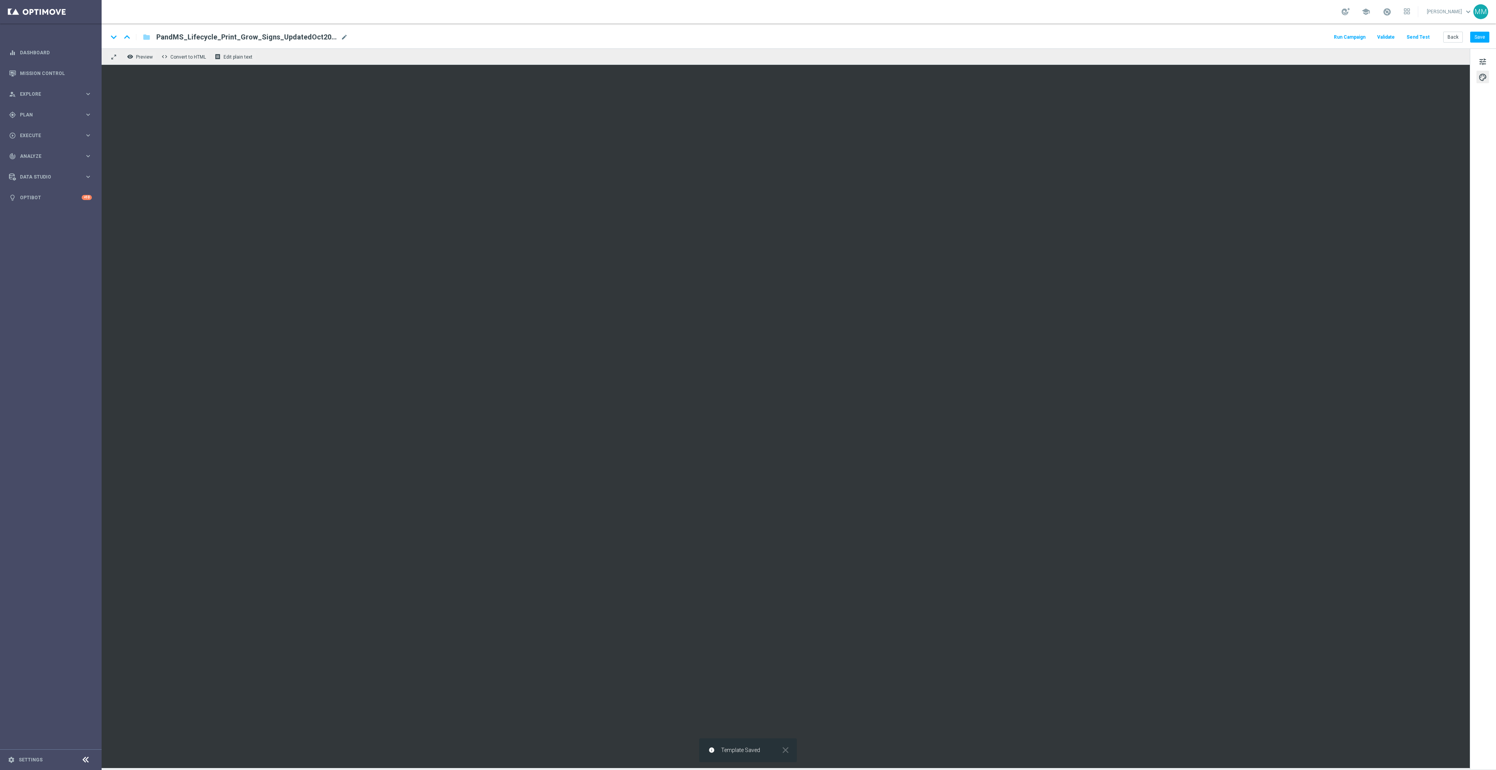
click at [1419, 36] on button "Send Test" at bounding box center [1417, 37] width 25 height 11
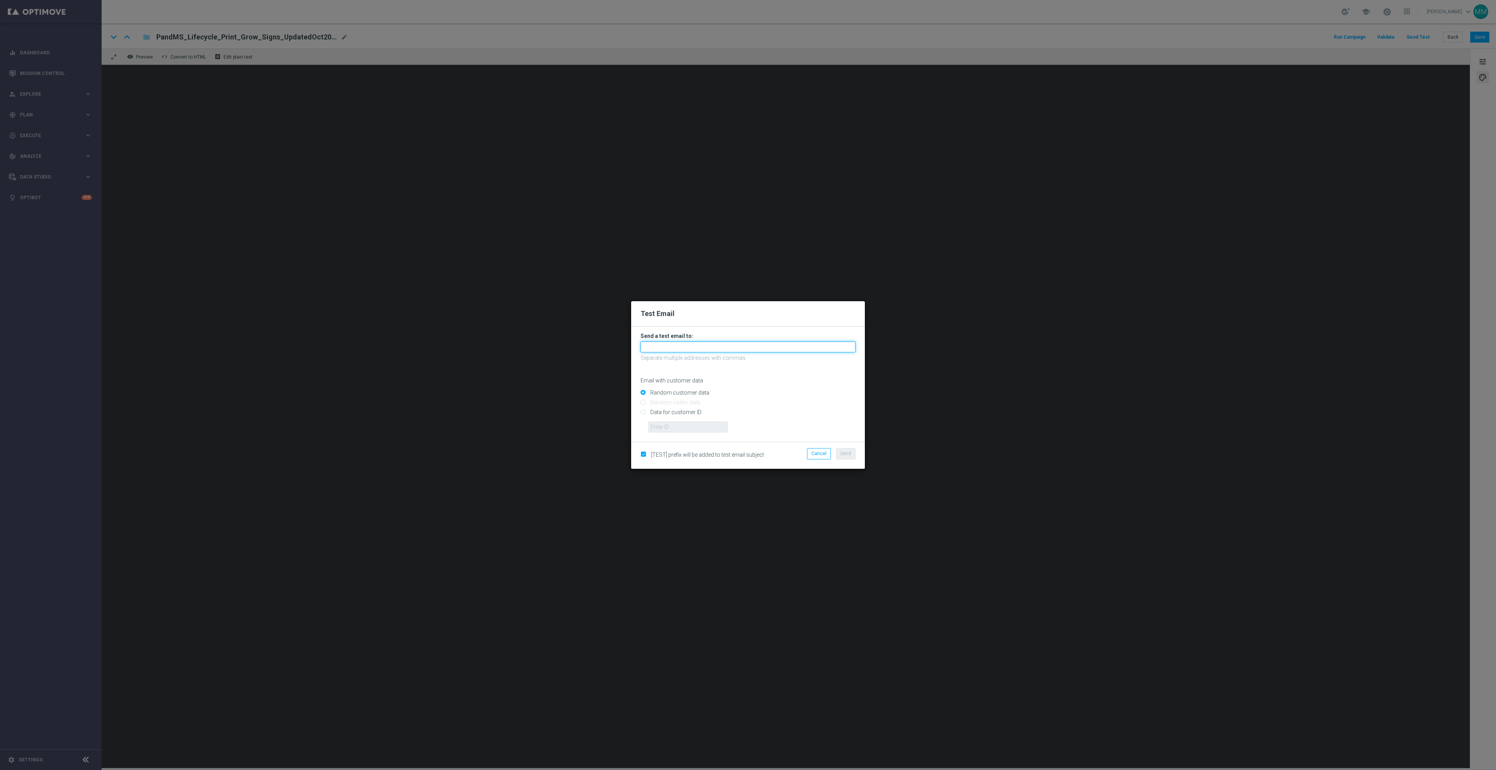
click at [714, 348] on input "text" at bounding box center [747, 346] width 215 height 11
paste input "staples.96a1-bis2t@litmusemail.com"
type input "[EMAIL_ADDRESS][DOMAIN_NAME]"
click at [847, 456] on span "Send" at bounding box center [845, 453] width 11 height 5
click at [844, 451] on span "Send" at bounding box center [845, 453] width 11 height 5
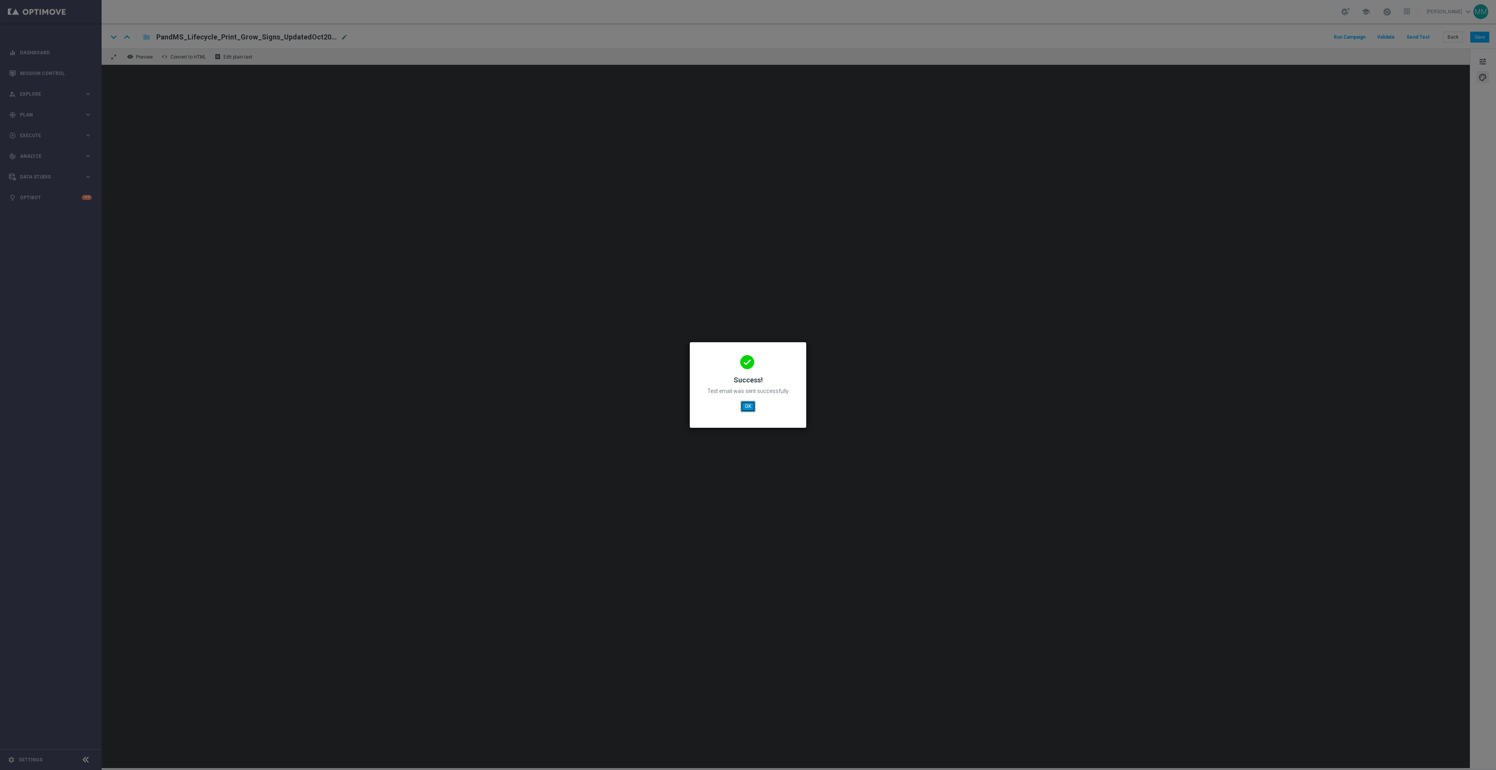
click at [750, 402] on button "OK" at bounding box center [747, 406] width 15 height 11
click at [738, 408] on div "done Success! Test email was sent successfully OK" at bounding box center [748, 384] width 98 height 68
click at [742, 406] on button "OK" at bounding box center [747, 406] width 15 height 11
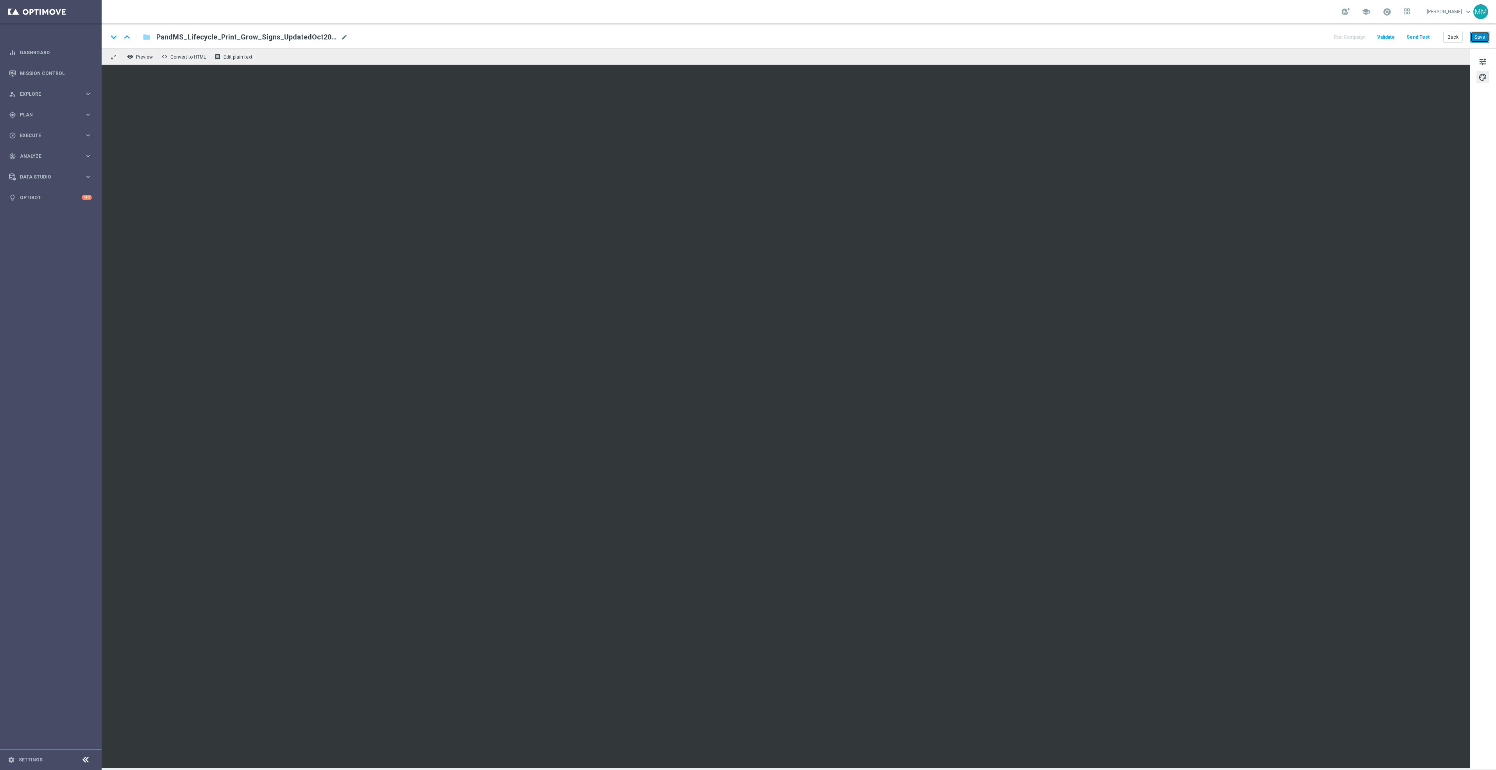
click at [1476, 39] on button "Save" at bounding box center [1479, 37] width 19 height 11
click at [1411, 37] on button "Send Test" at bounding box center [1417, 37] width 25 height 11
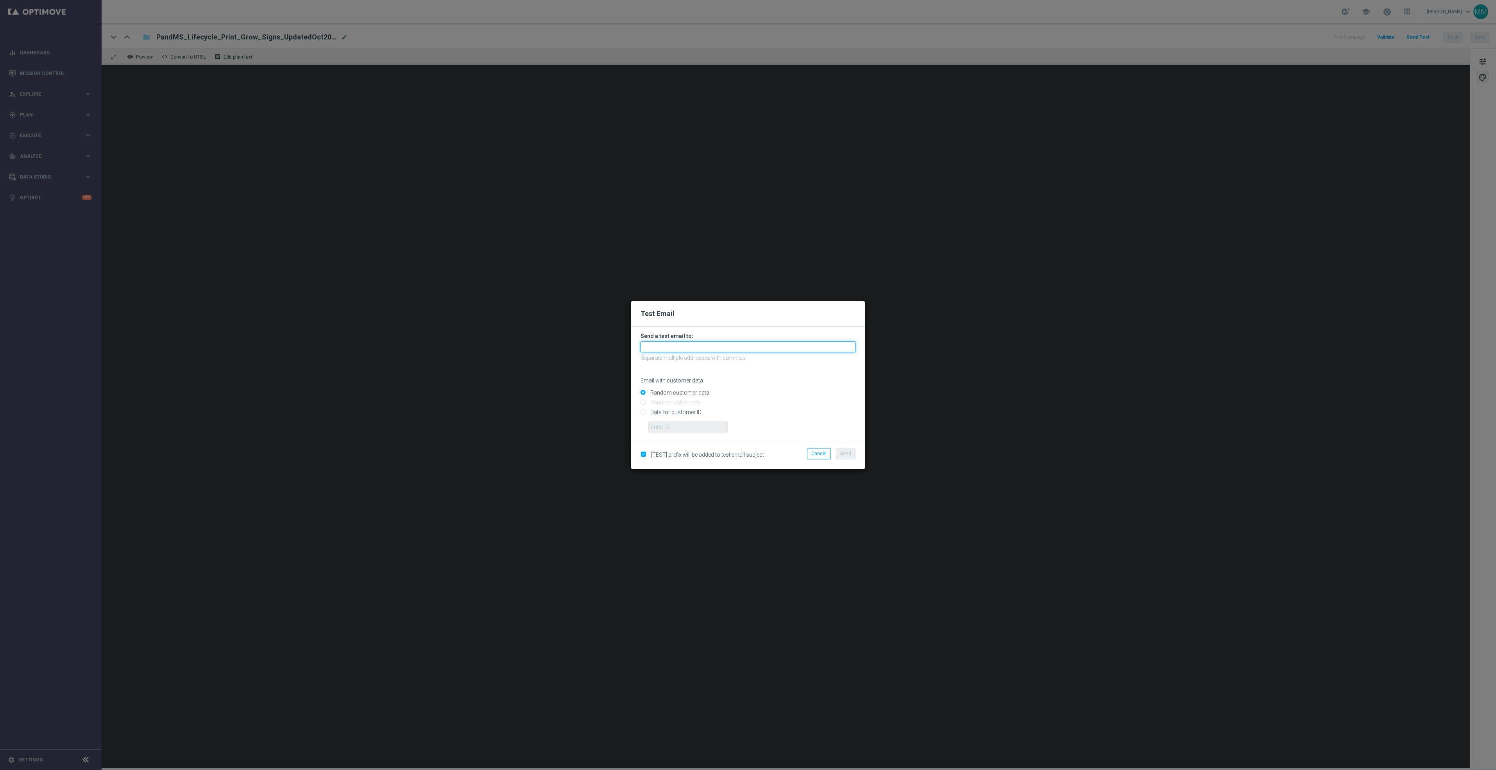
click at [704, 342] on input "text" at bounding box center [747, 346] width 215 height 11
paste input "staples.96a1-bis2t@litmusemail.com"
type input "staples.96a1-bis2t@litmusemail.com"
click at [844, 456] on span "Send" at bounding box center [845, 453] width 11 height 5
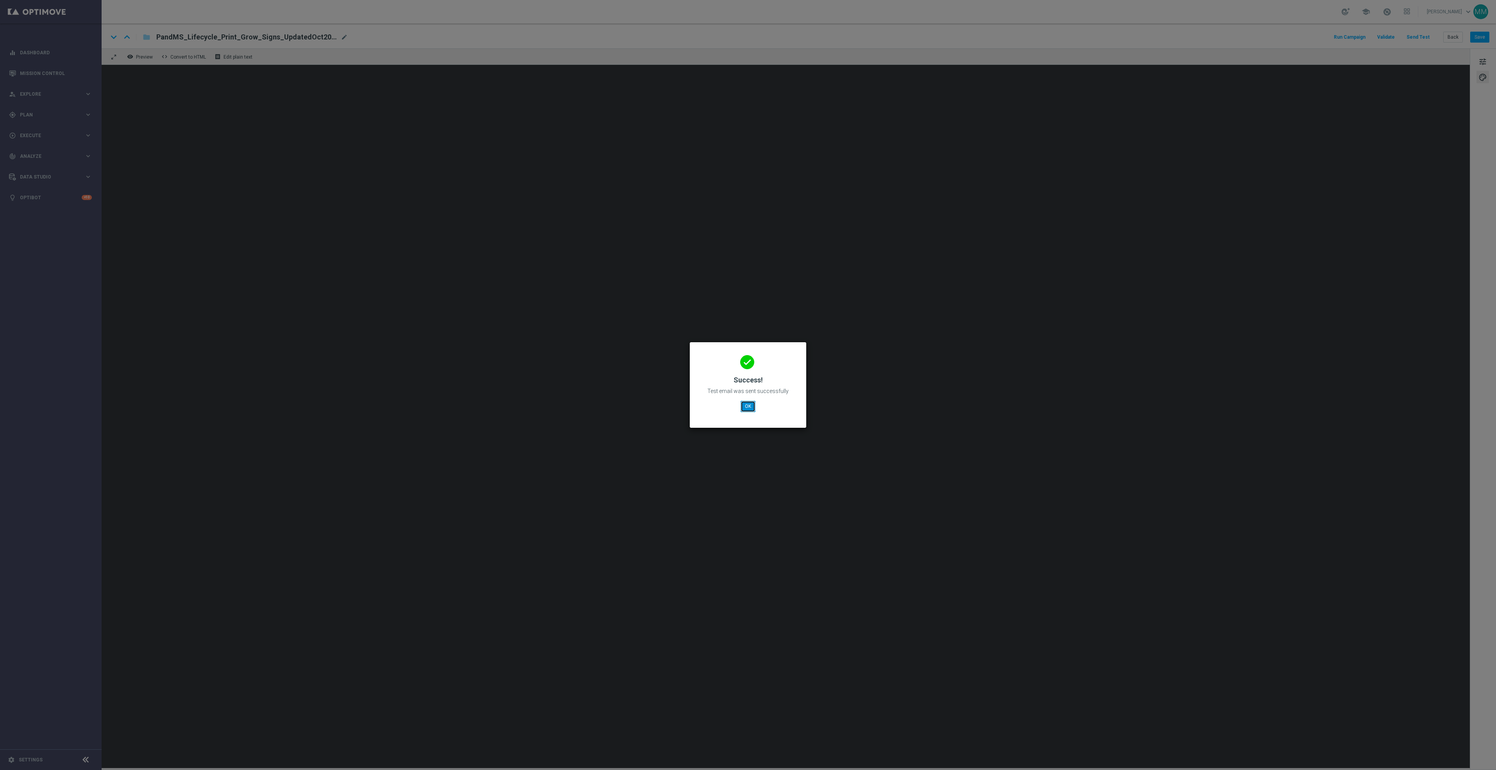
click at [752, 409] on button "OK" at bounding box center [747, 406] width 15 height 11
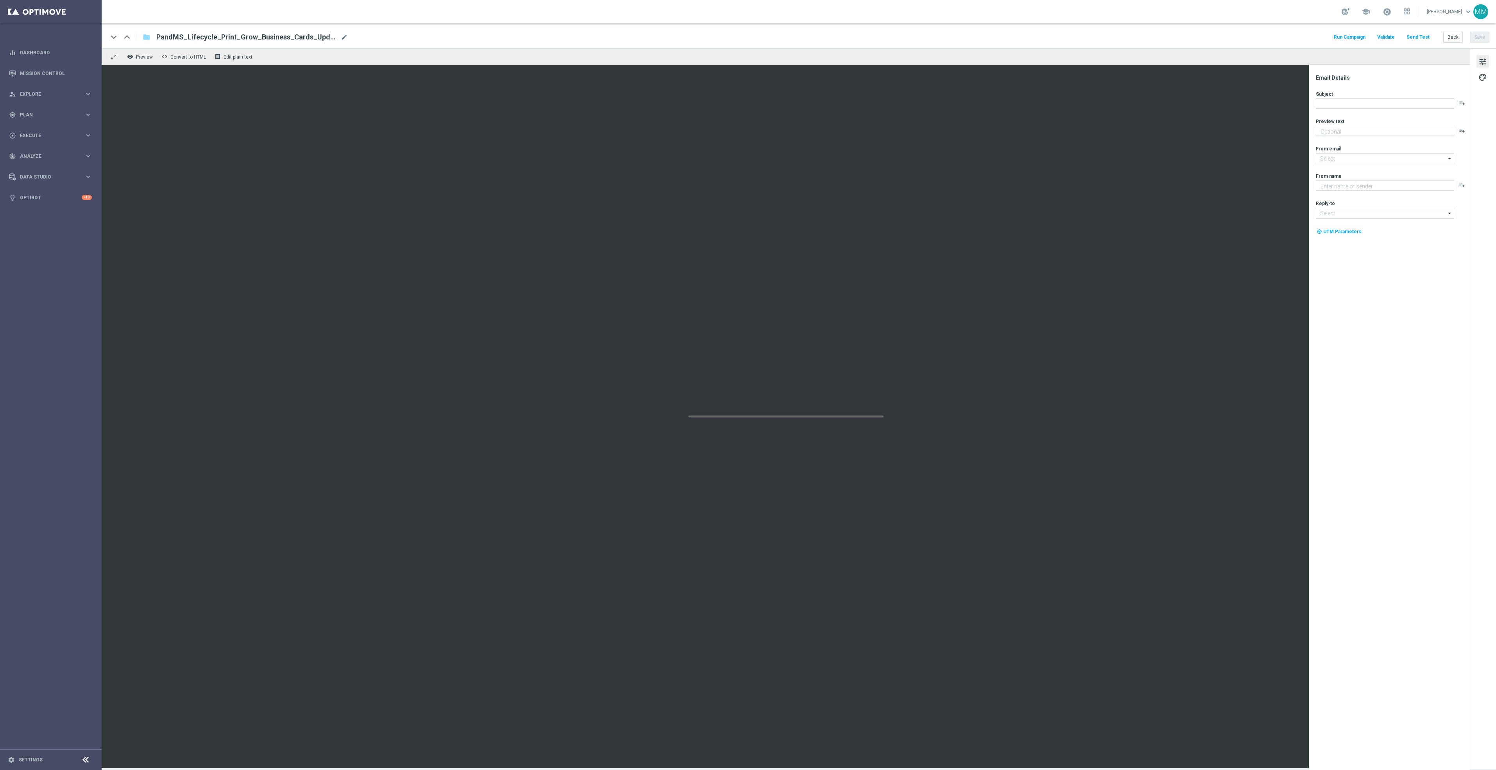
type textarea "A whole lot more!"
type input "[EMAIL_ADDRESS][DOMAIN_NAME]"
type textarea "Staples"
type input "[EMAIL_ADDRESS][DOMAIN_NAME]"
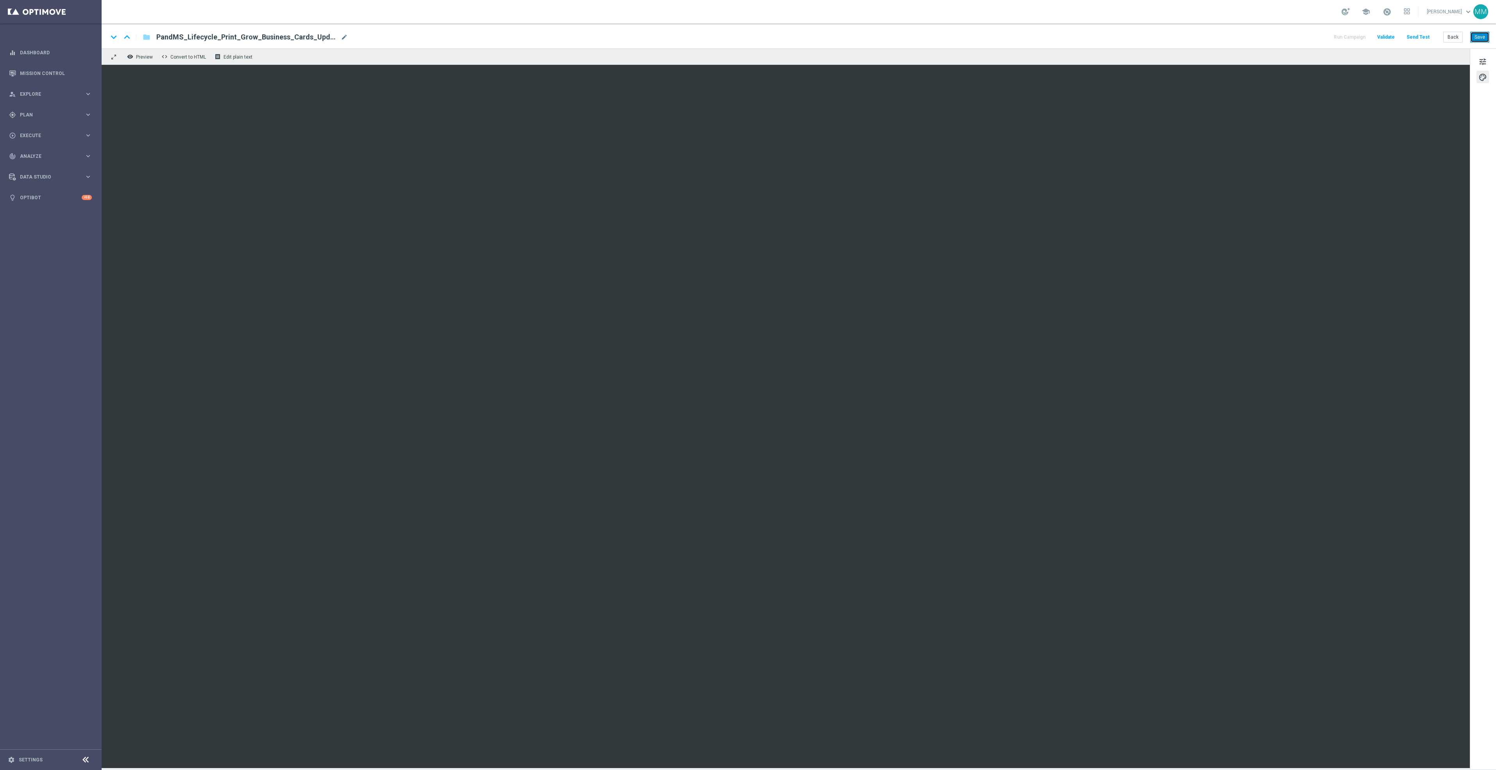
click at [1480, 35] on button "Save" at bounding box center [1479, 37] width 19 height 11
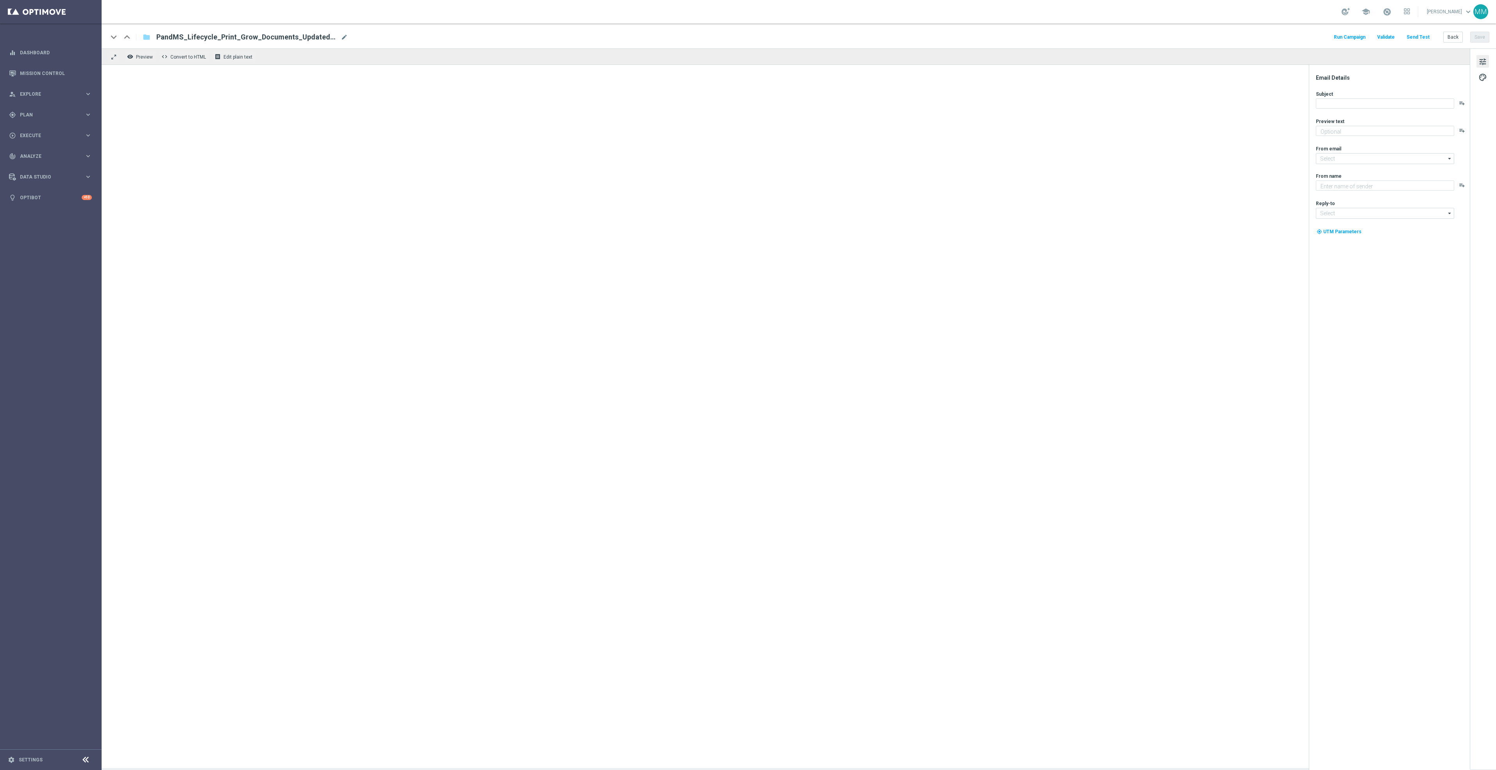
type textarea "Expand your reach with custom signage."
type input "[EMAIL_ADDRESS][DOMAIN_NAME]"
type textarea "Staples"
type input "[EMAIL_ADDRESS][DOMAIN_NAME]"
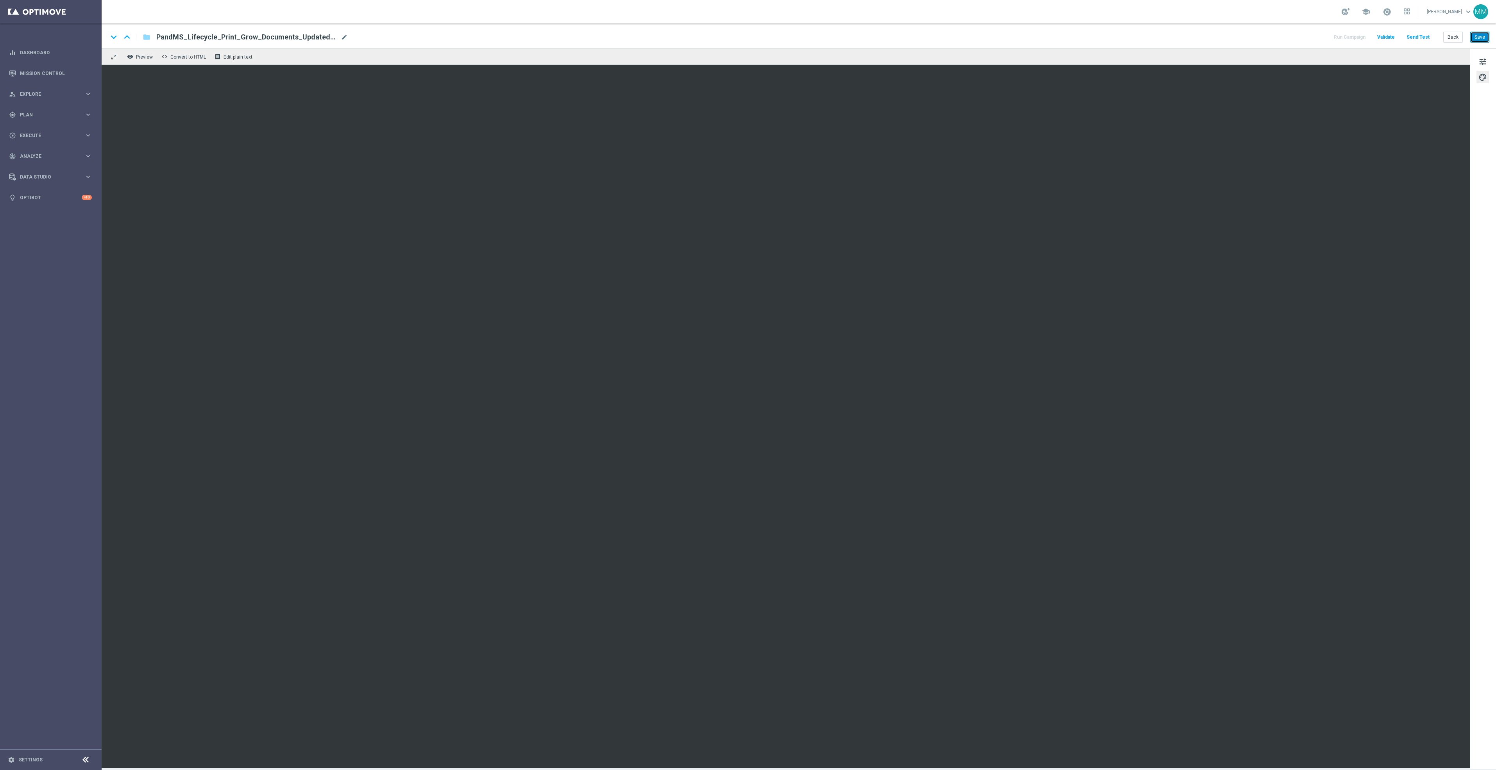
click at [1480, 39] on button "Save" at bounding box center [1479, 37] width 19 height 11
click at [1419, 35] on button "Send Test" at bounding box center [1417, 37] width 25 height 11
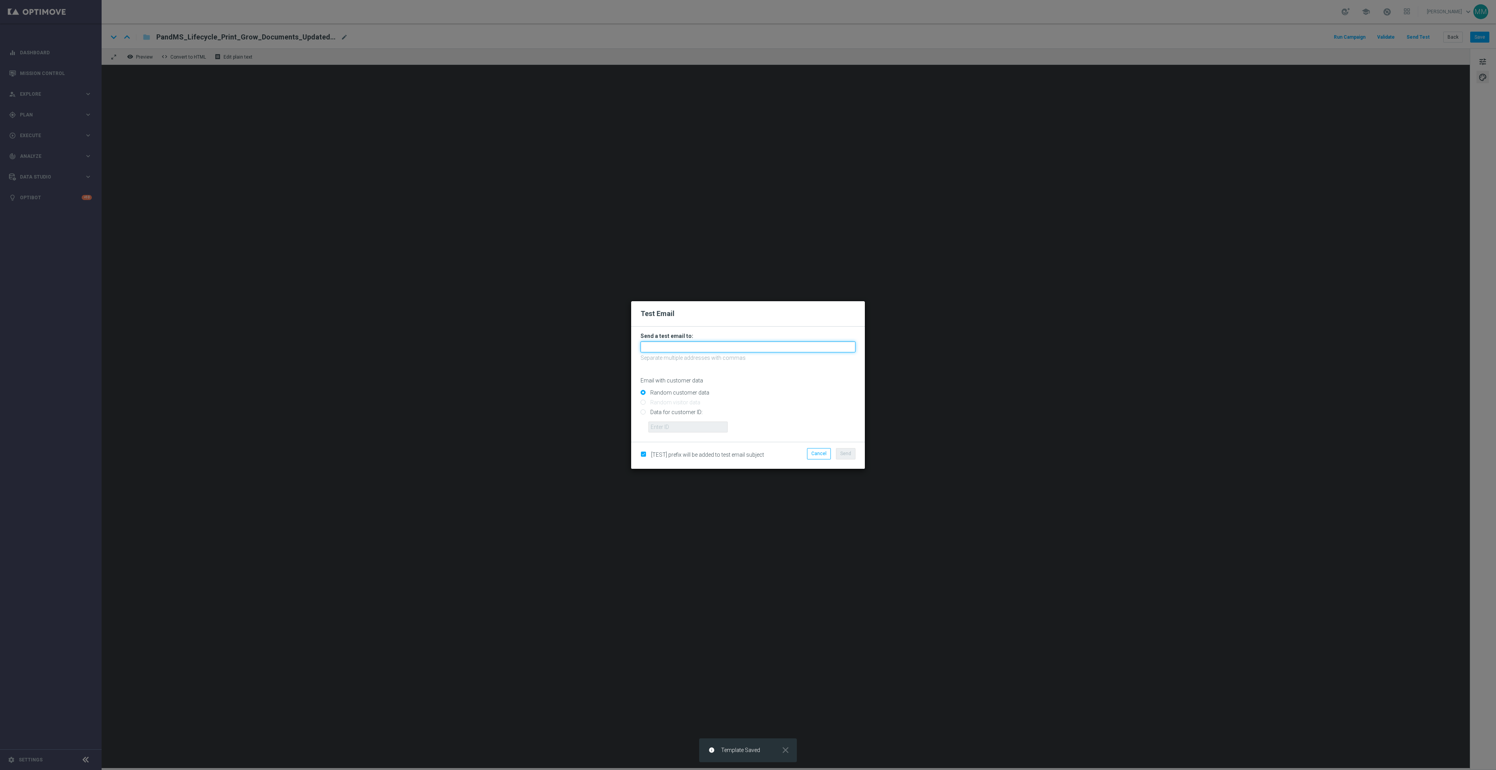
click at [727, 341] on input "text" at bounding box center [747, 346] width 215 height 11
paste input "[EMAIL_ADDRESS][DOMAIN_NAME]"
type input "[EMAIL_ADDRESS][DOMAIN_NAME]"
click at [847, 459] on button "Send" at bounding box center [846, 453] width 20 height 11
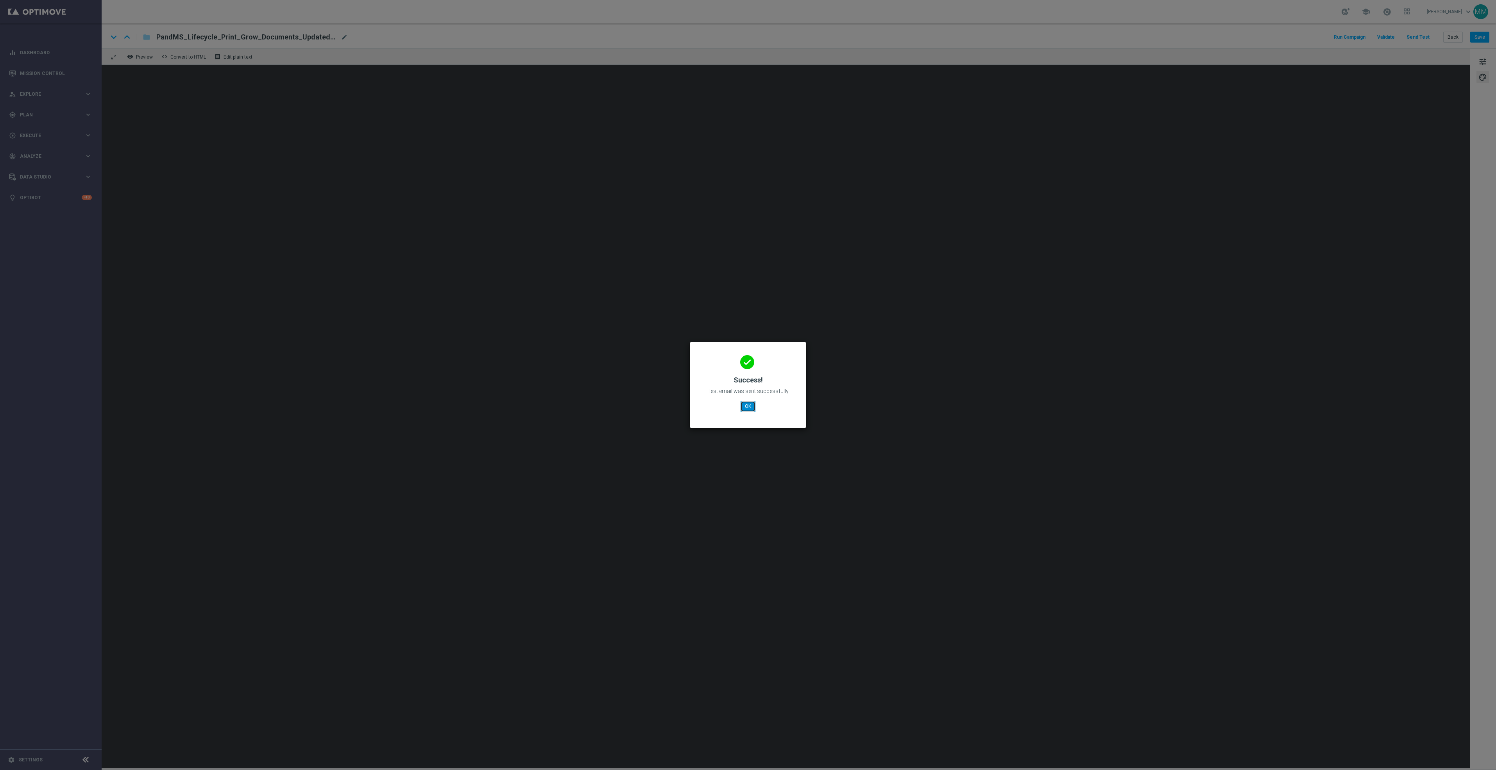
click at [743, 404] on button "OK" at bounding box center [747, 406] width 15 height 11
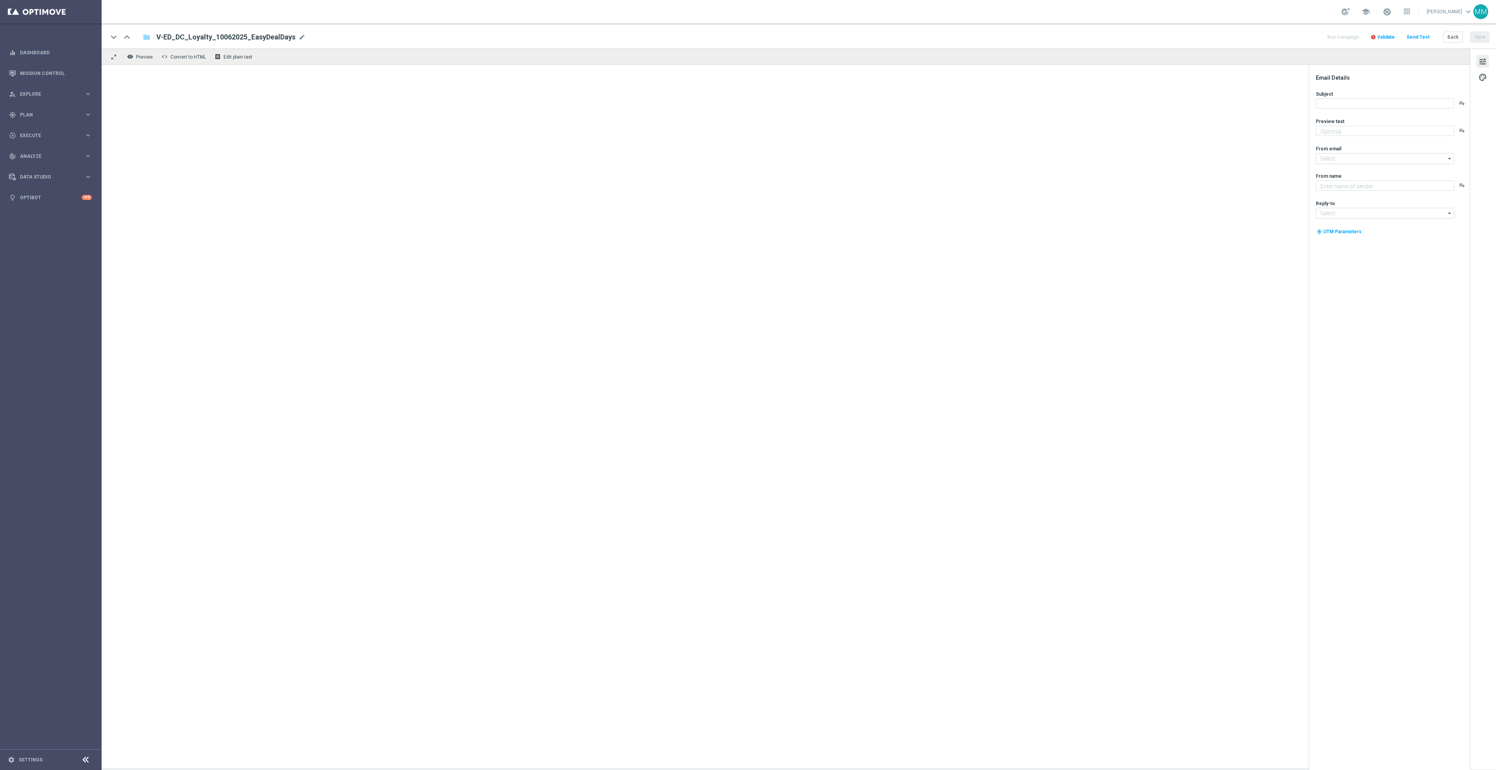
type textarea "7 days. 1,000+ products. Starting now!"
type input "[EMAIL_ADDRESS][DOMAIN_NAME]"
type textarea "Staples"
type input "[EMAIL_ADDRESS][DOMAIN_NAME]"
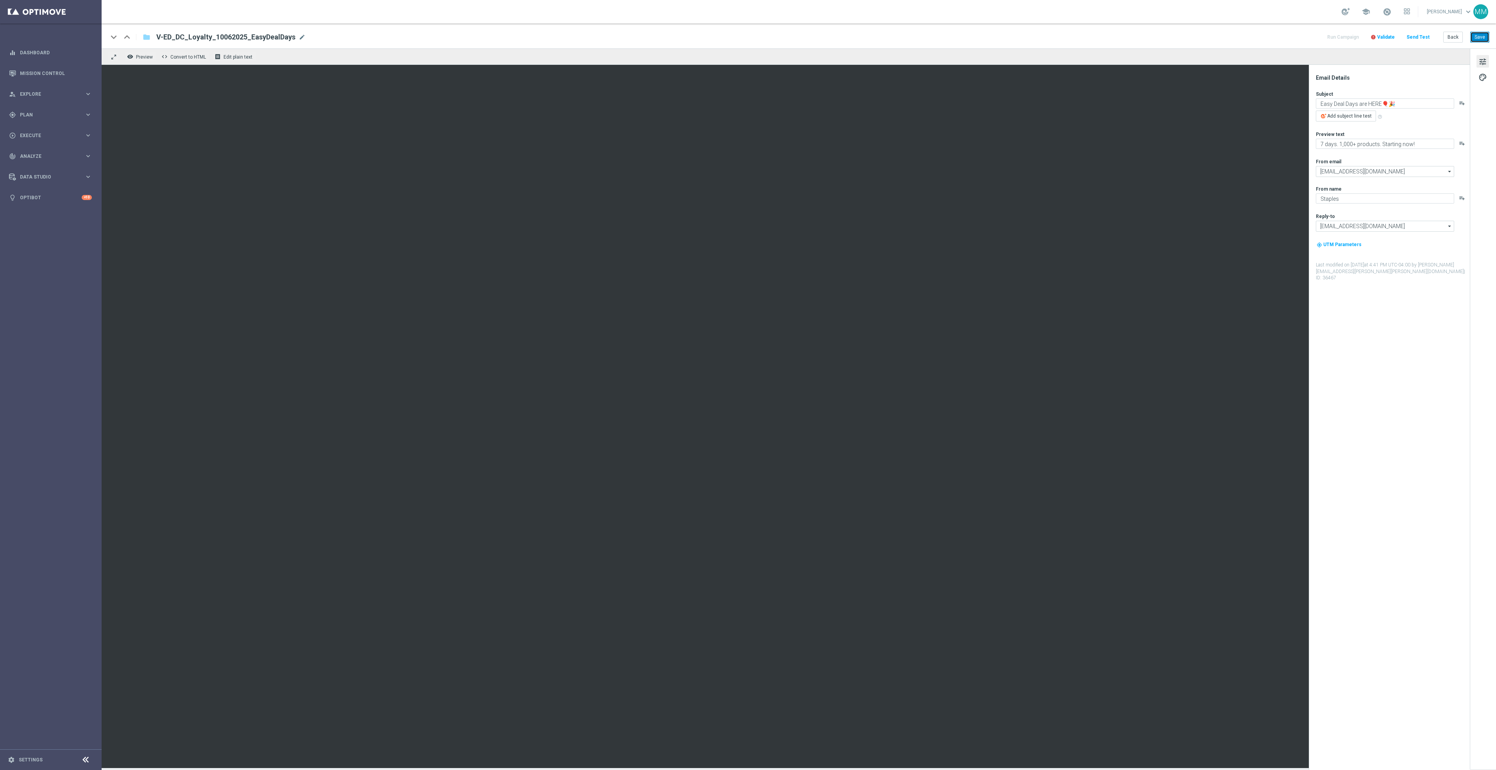
click at [1476, 37] on button "Save" at bounding box center [1479, 37] width 19 height 11
